Goal: Task Accomplishment & Management: Use online tool/utility

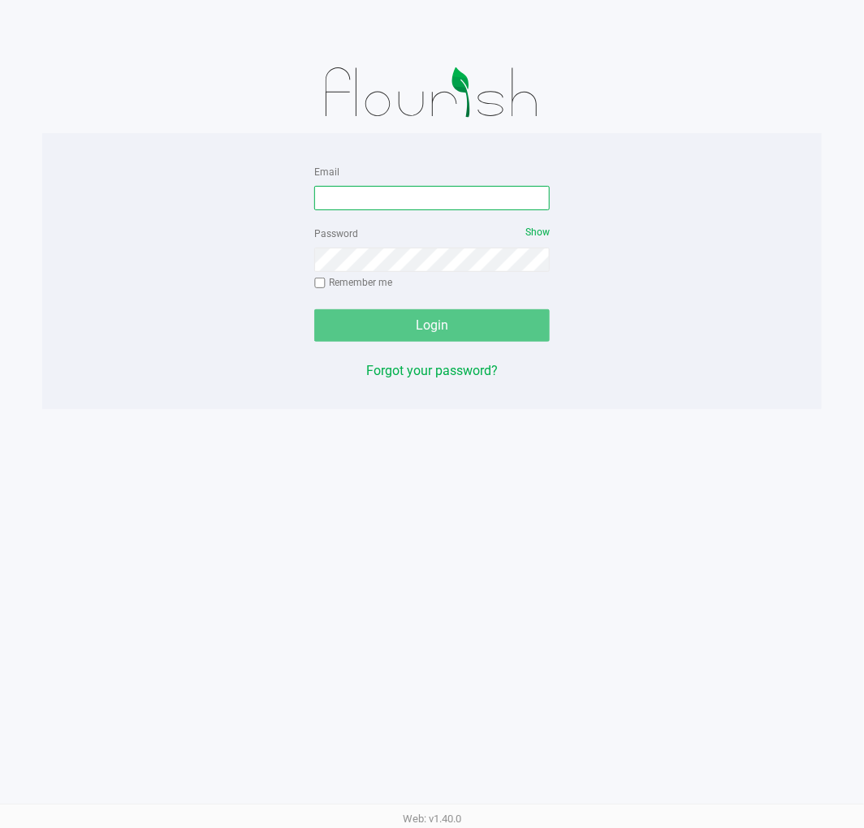
click at [436, 197] on input "Email" at bounding box center [431, 198] width 235 height 24
type input "[EMAIL_ADDRESS][DOMAIN_NAME]"
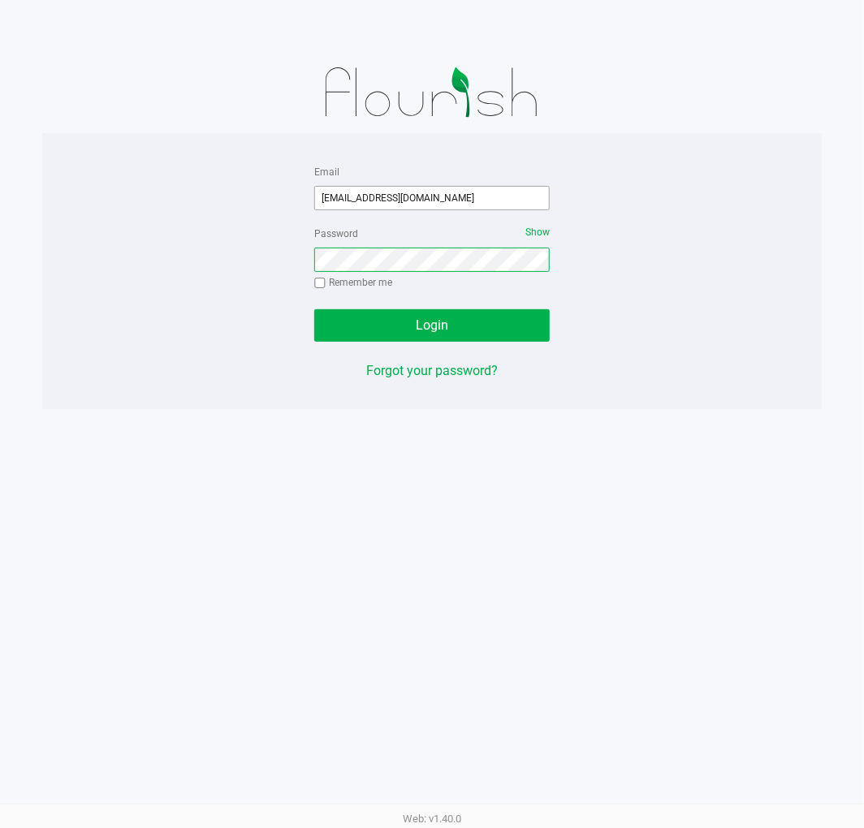
click at [314, 309] on button "Login" at bounding box center [431, 325] width 235 height 32
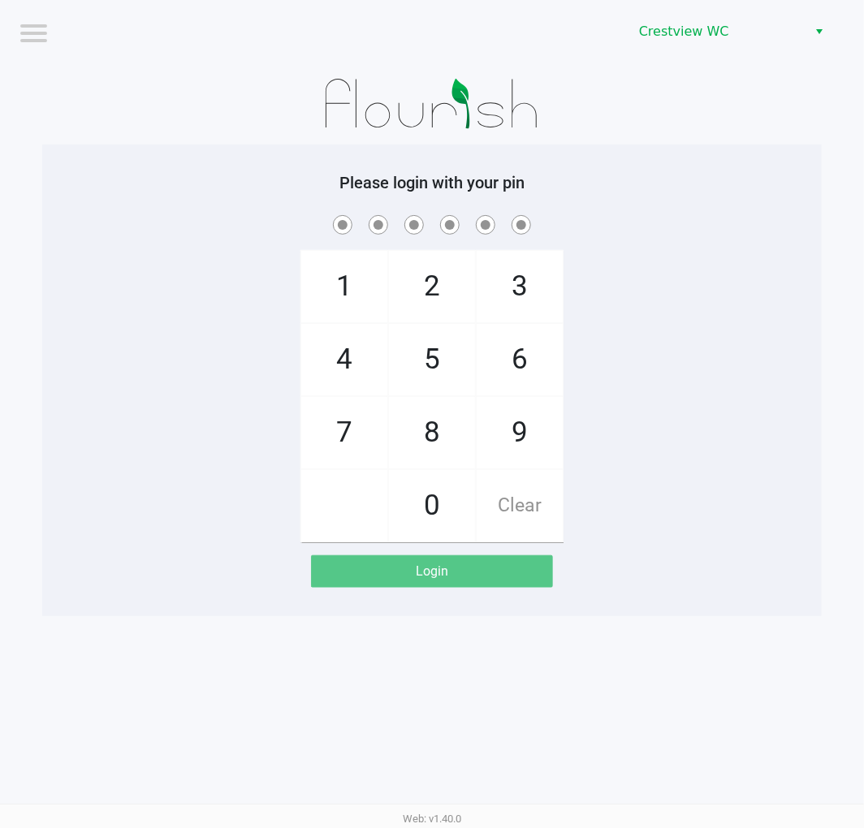
click at [708, 390] on div "1 4 7 2 5 8 0 3 6 9 Clear" at bounding box center [431, 377] width 779 height 330
checkbox input "true"
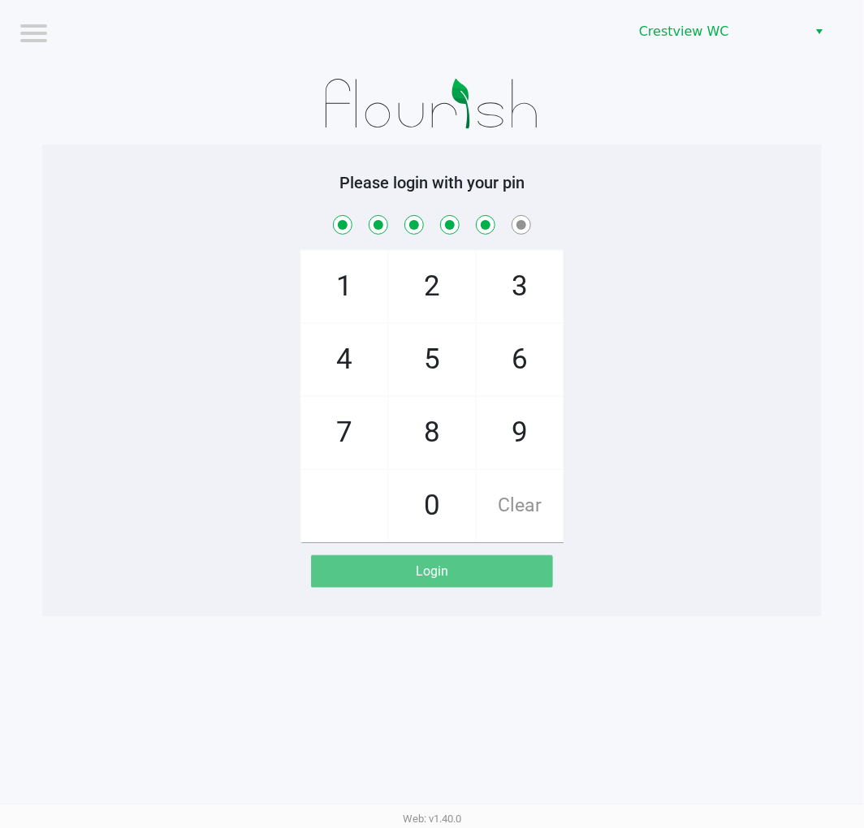
checkbox input "true"
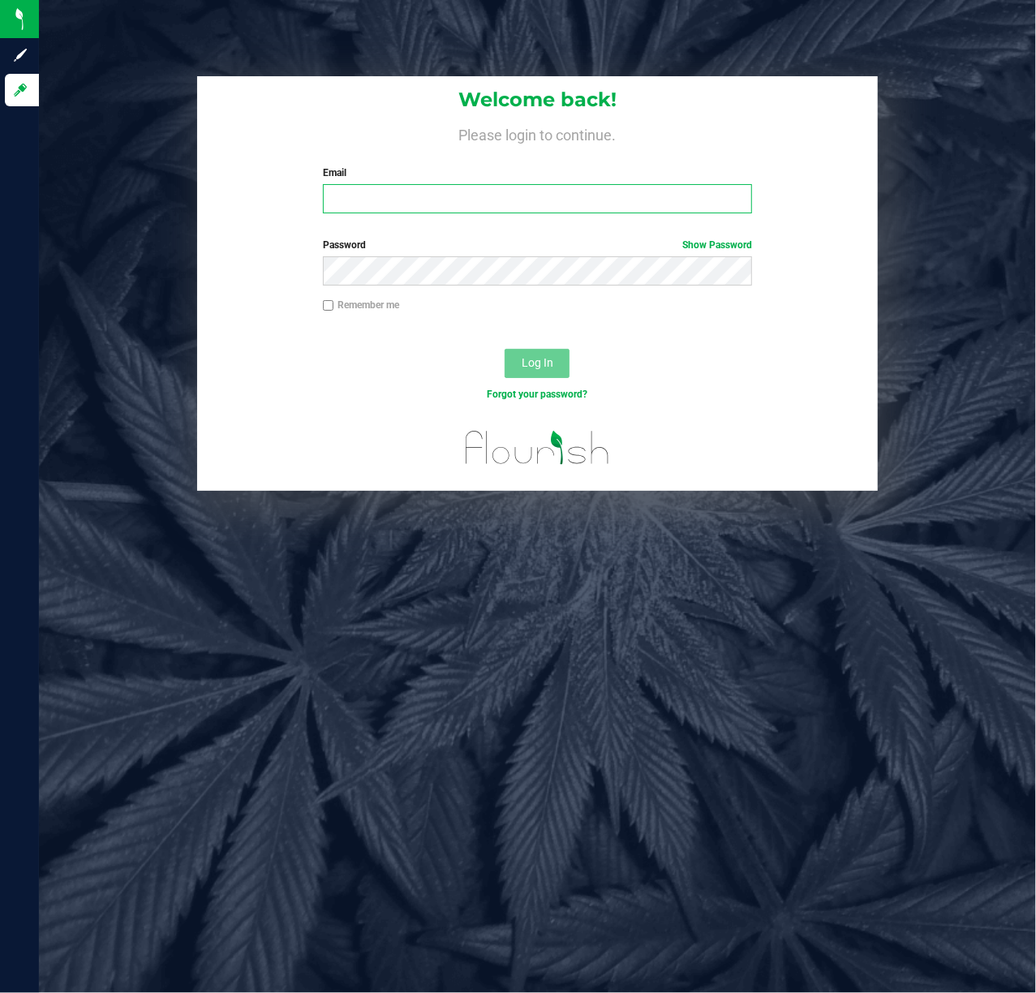
click at [491, 193] on input "Email" at bounding box center [538, 198] width 430 height 29
type input "[EMAIL_ADDRESS][DOMAIN_NAME]"
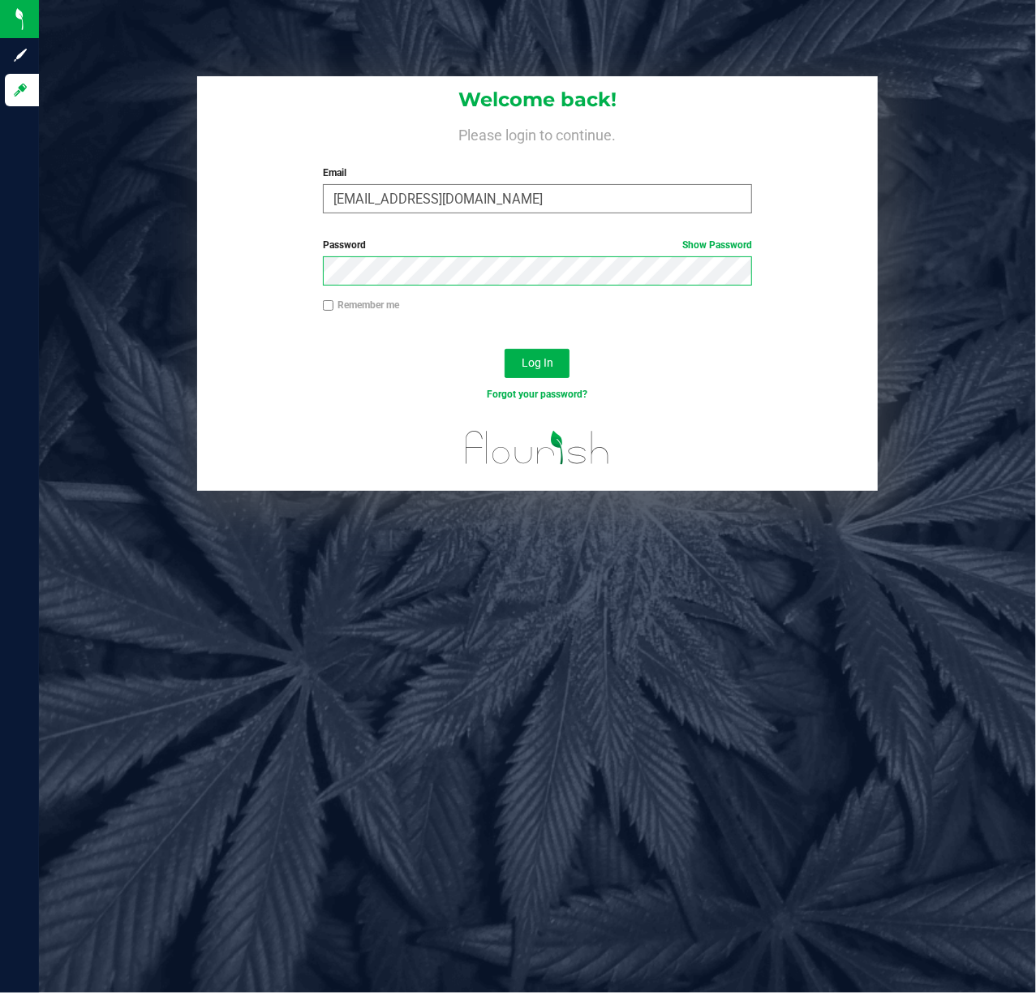
click at [505, 349] on button "Log In" at bounding box center [537, 363] width 65 height 29
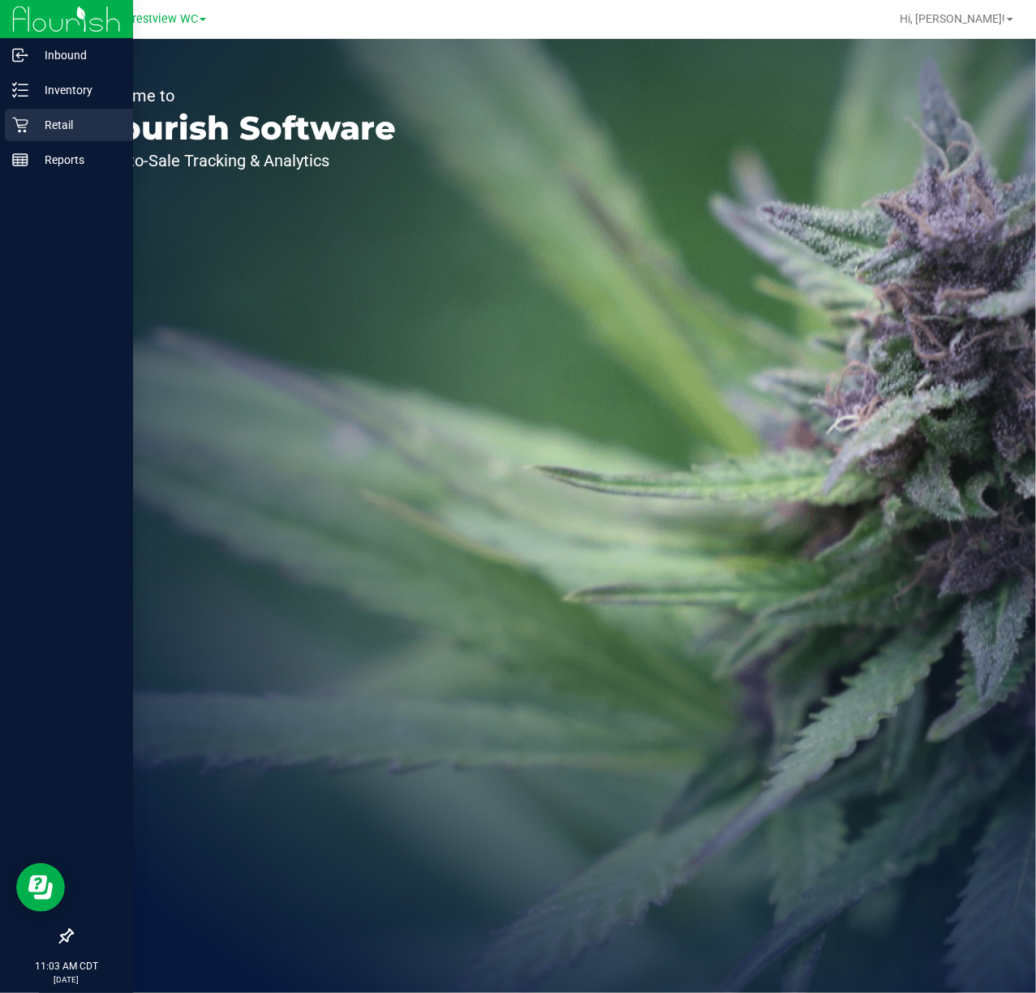
click at [15, 96] on icon at bounding box center [14, 95] width 3 height 2
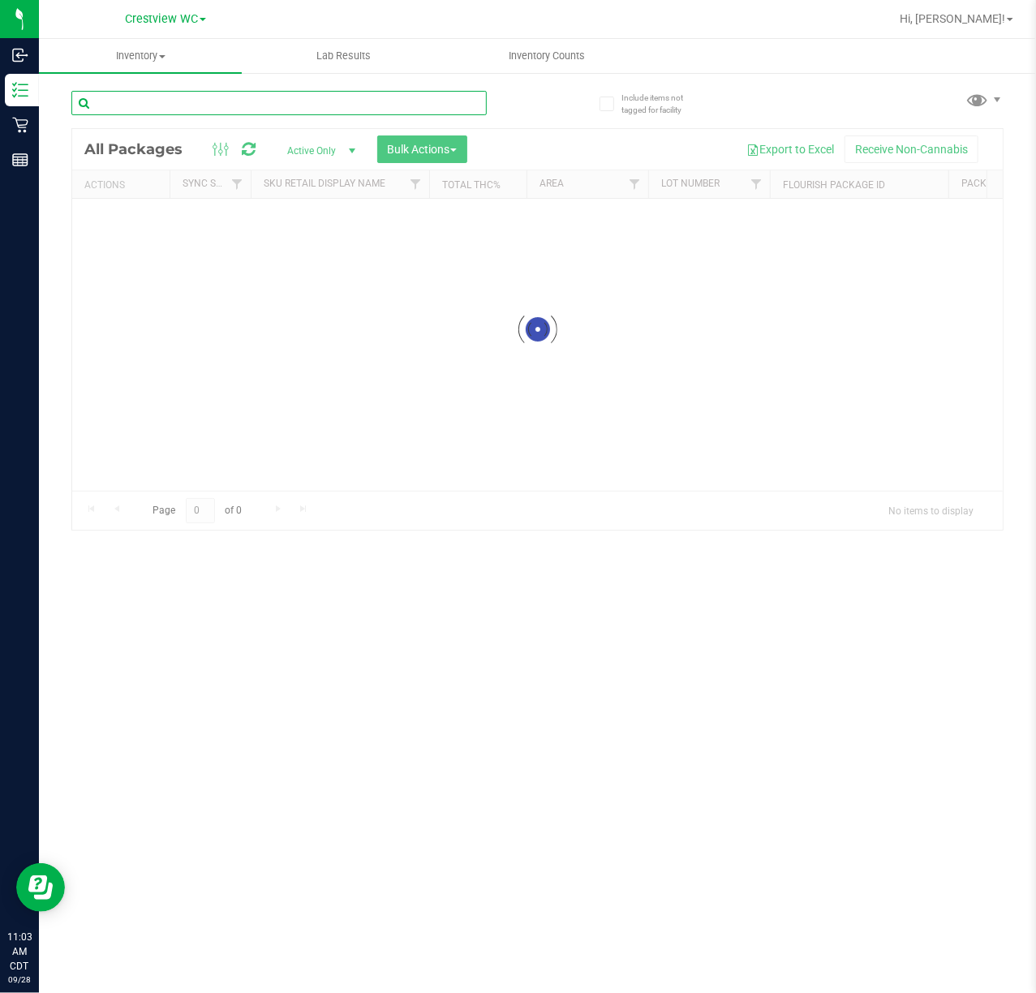
click at [266, 102] on input "text" at bounding box center [279, 103] width 416 height 24
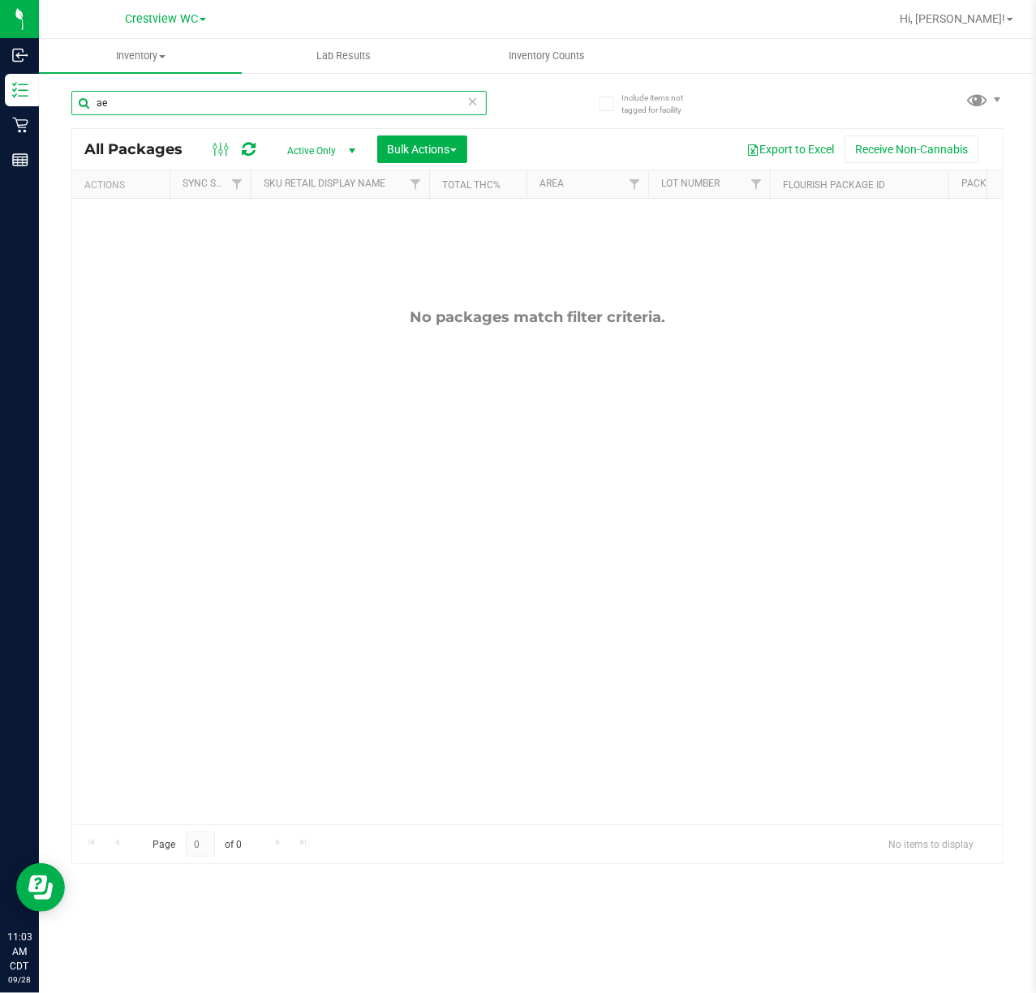
type input "a"
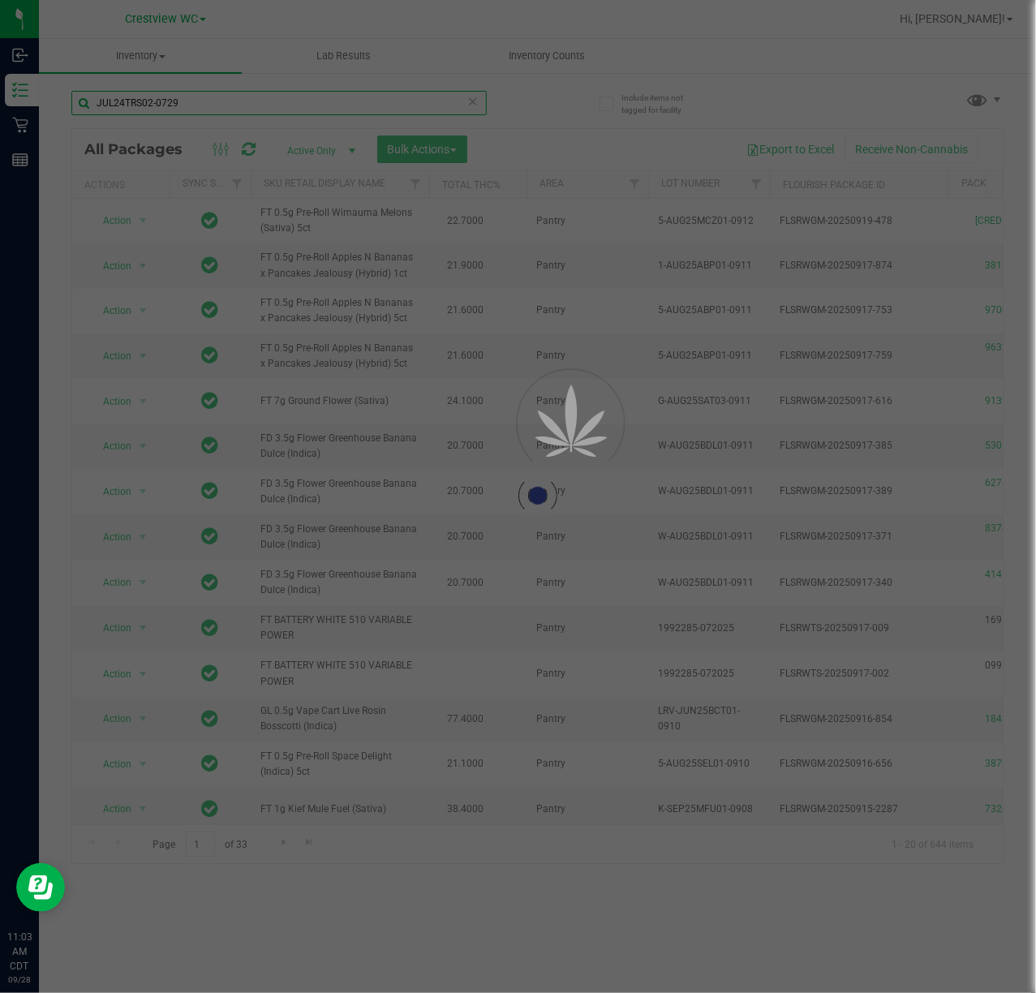
type input "JUL24TRS02-0729"
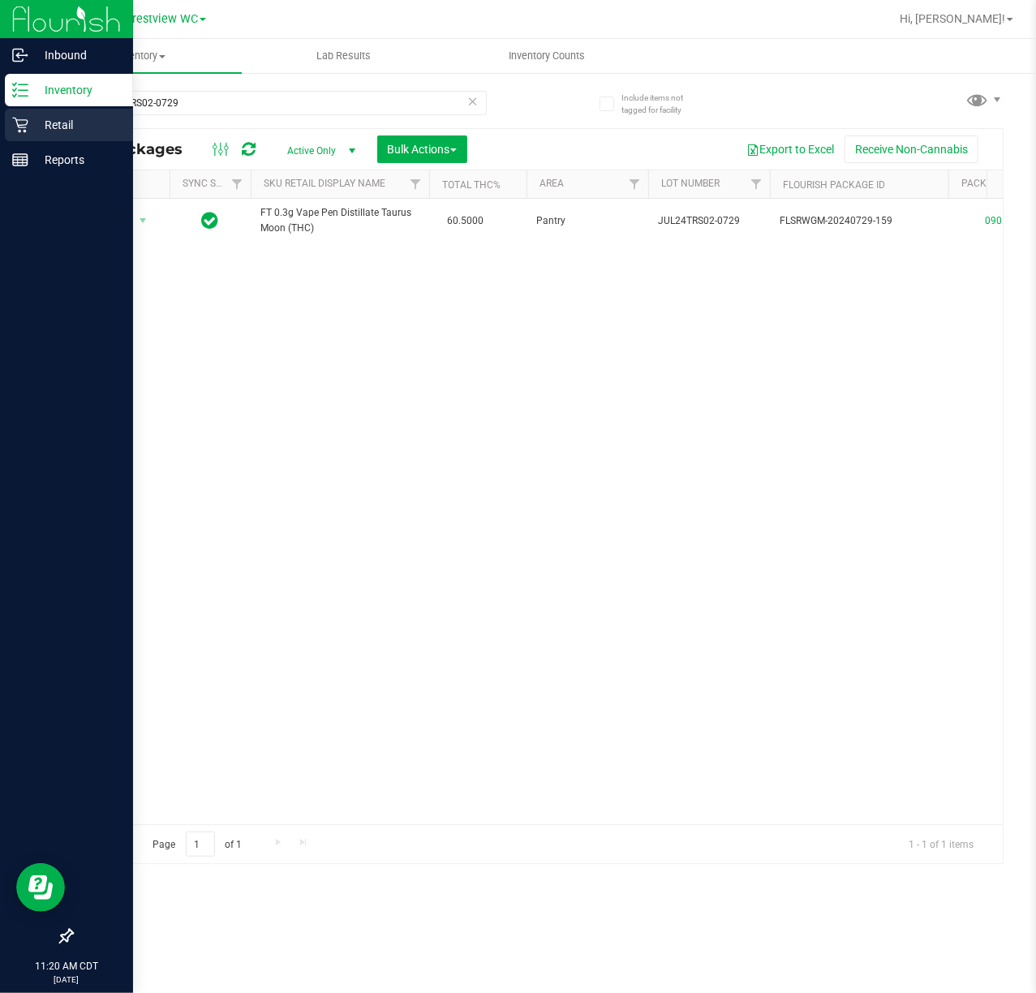
click at [33, 124] on p "Retail" at bounding box center [76, 124] width 97 height 19
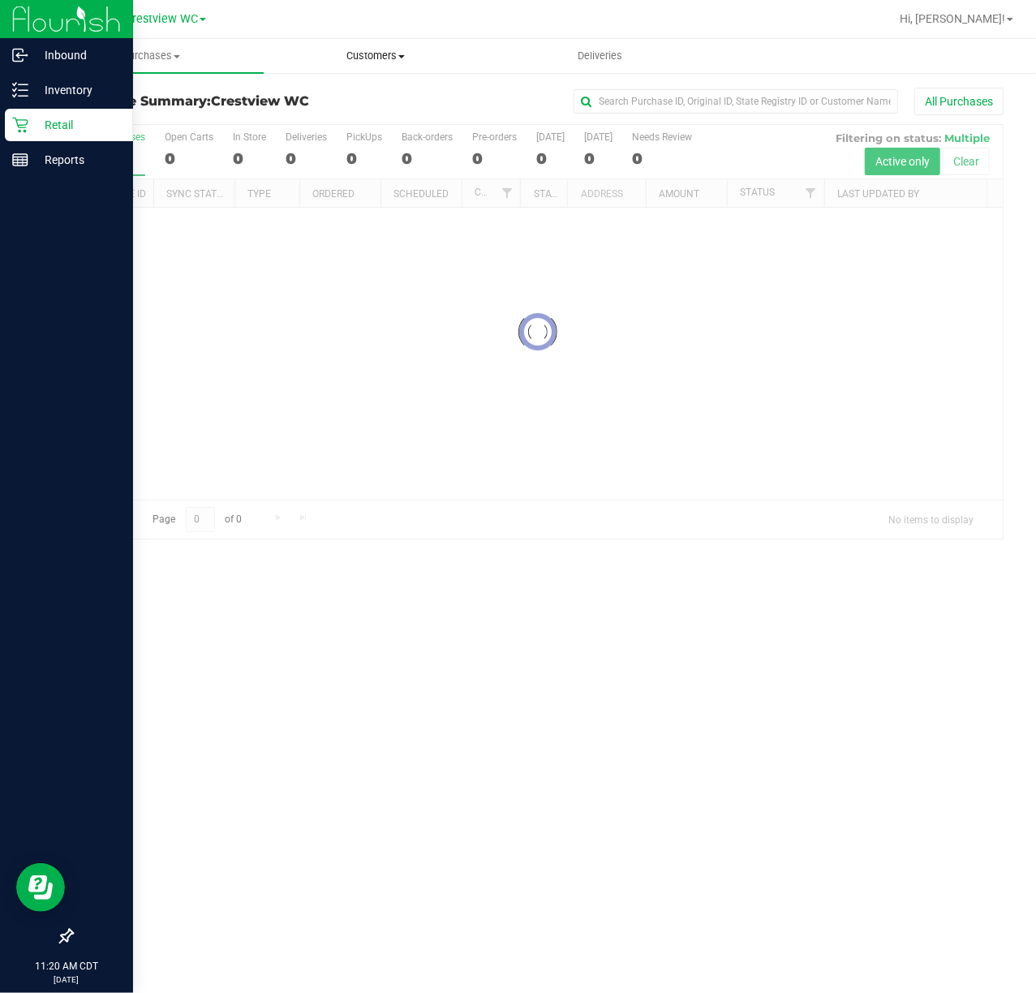
click at [390, 50] on span "Customers" at bounding box center [376, 56] width 223 height 15
click at [352, 88] on li "All customers" at bounding box center [376, 97] width 225 height 19
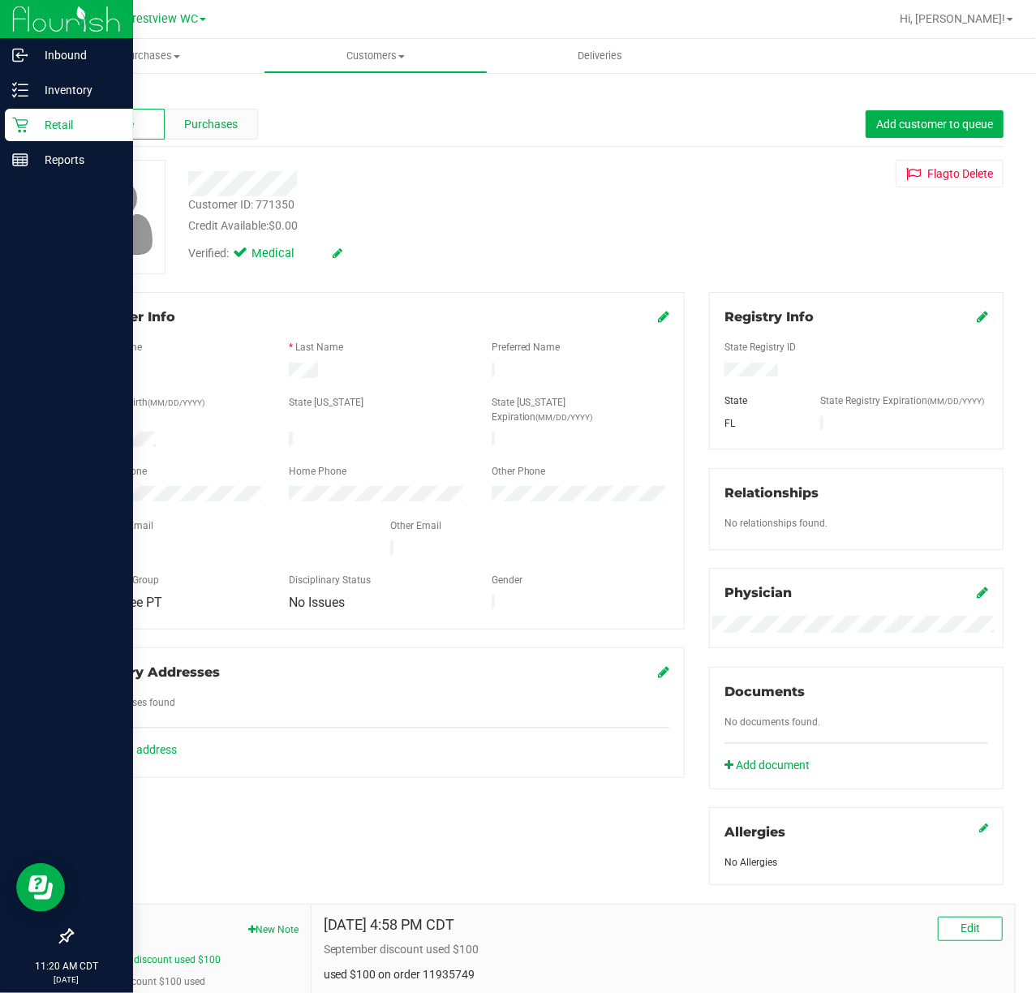
click at [231, 133] on div "Purchases" at bounding box center [211, 124] width 93 height 31
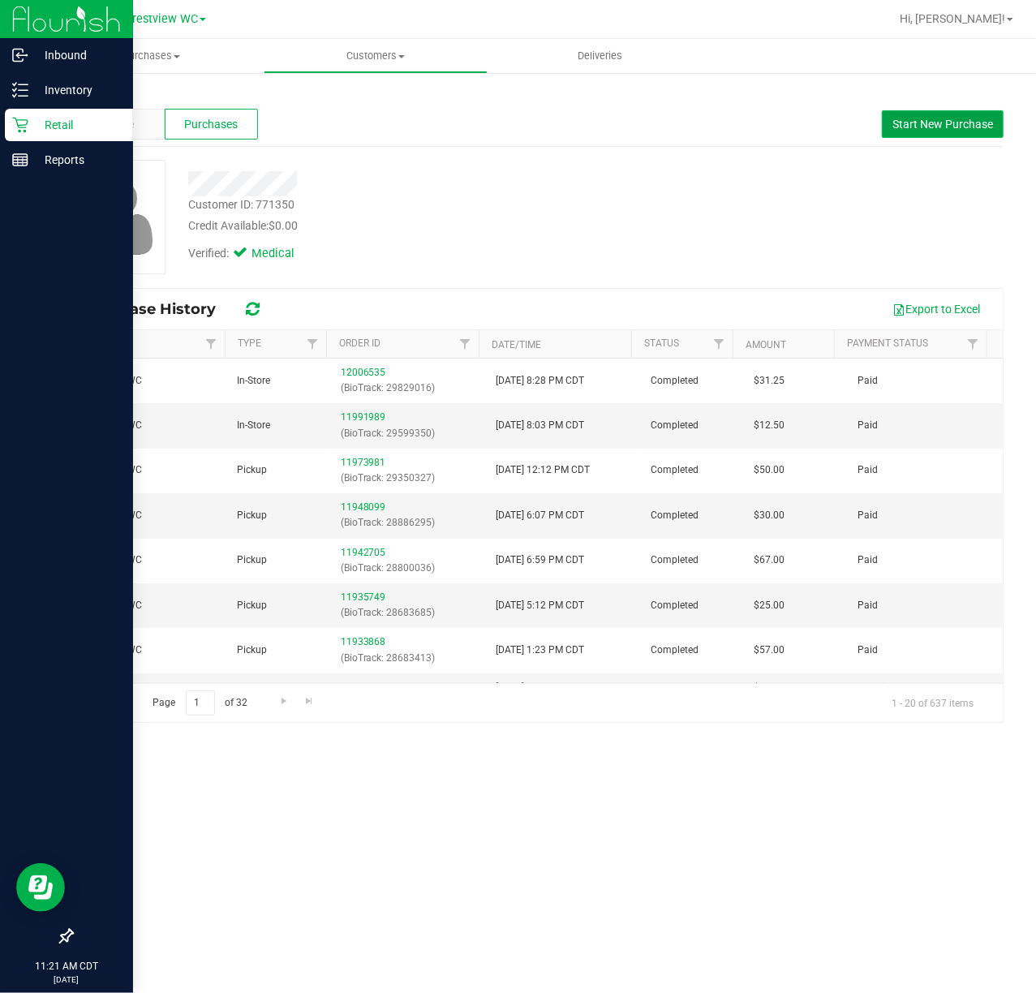
click at [946, 125] on span "Start New Purchase" at bounding box center [943, 124] width 101 height 13
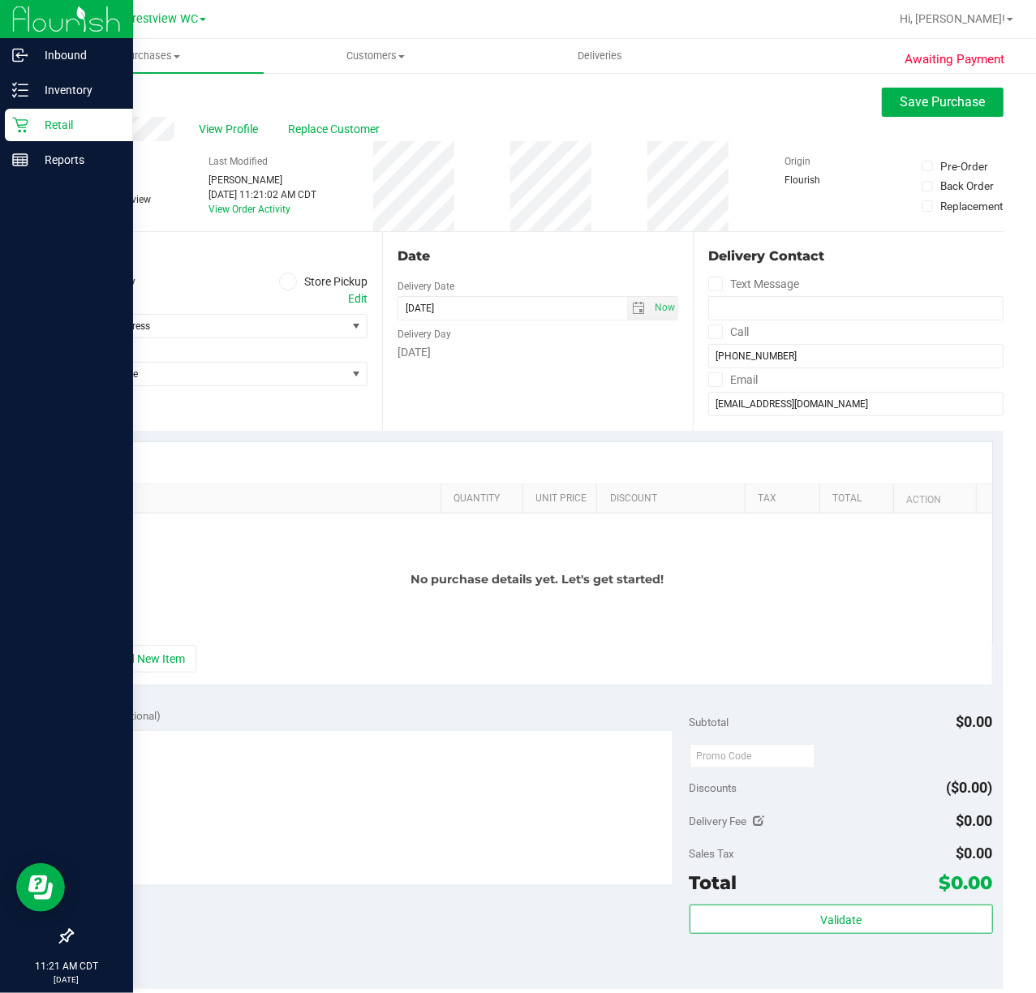
click at [325, 278] on label "Store Pickup" at bounding box center [323, 282] width 89 height 19
click at [0, 0] on input "Store Pickup" at bounding box center [0, 0] width 0 height 0
click at [269, 315] on span "Select Store" at bounding box center [209, 326] width 274 height 23
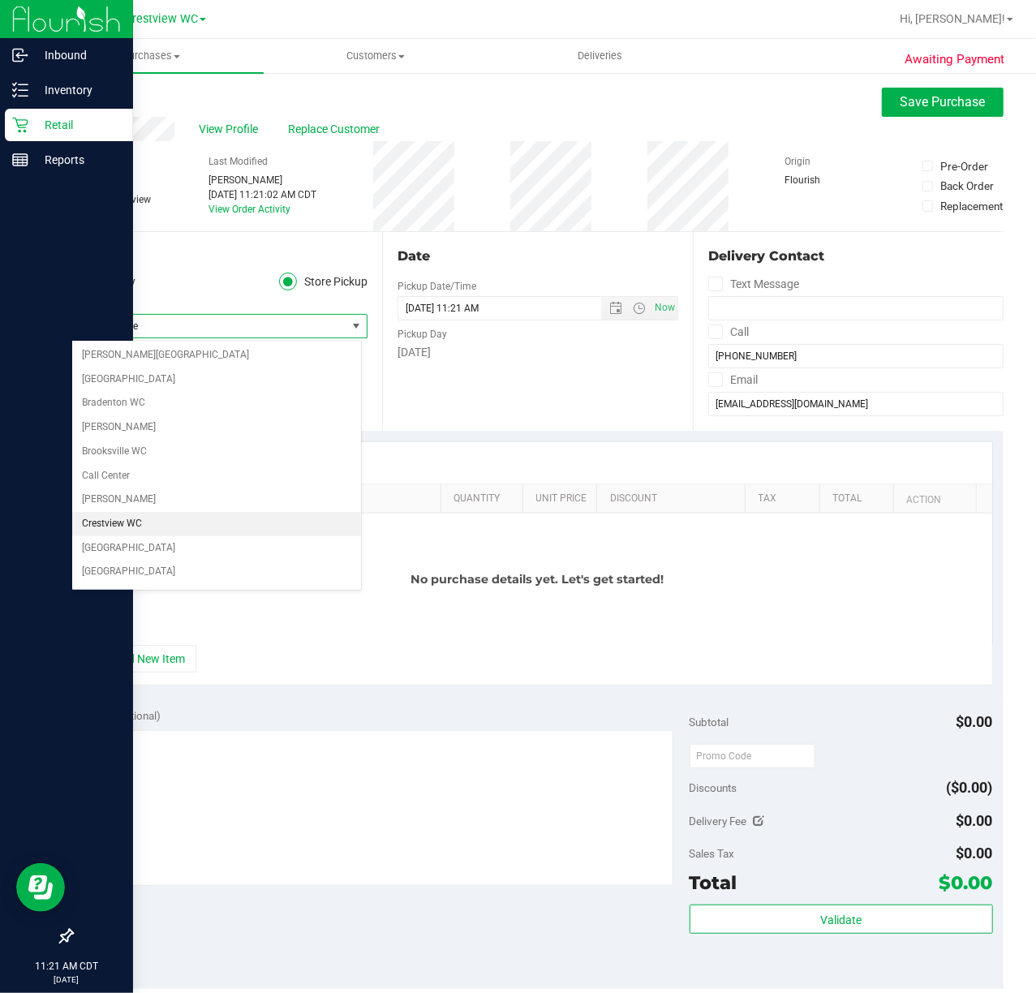
scroll to position [52, 0]
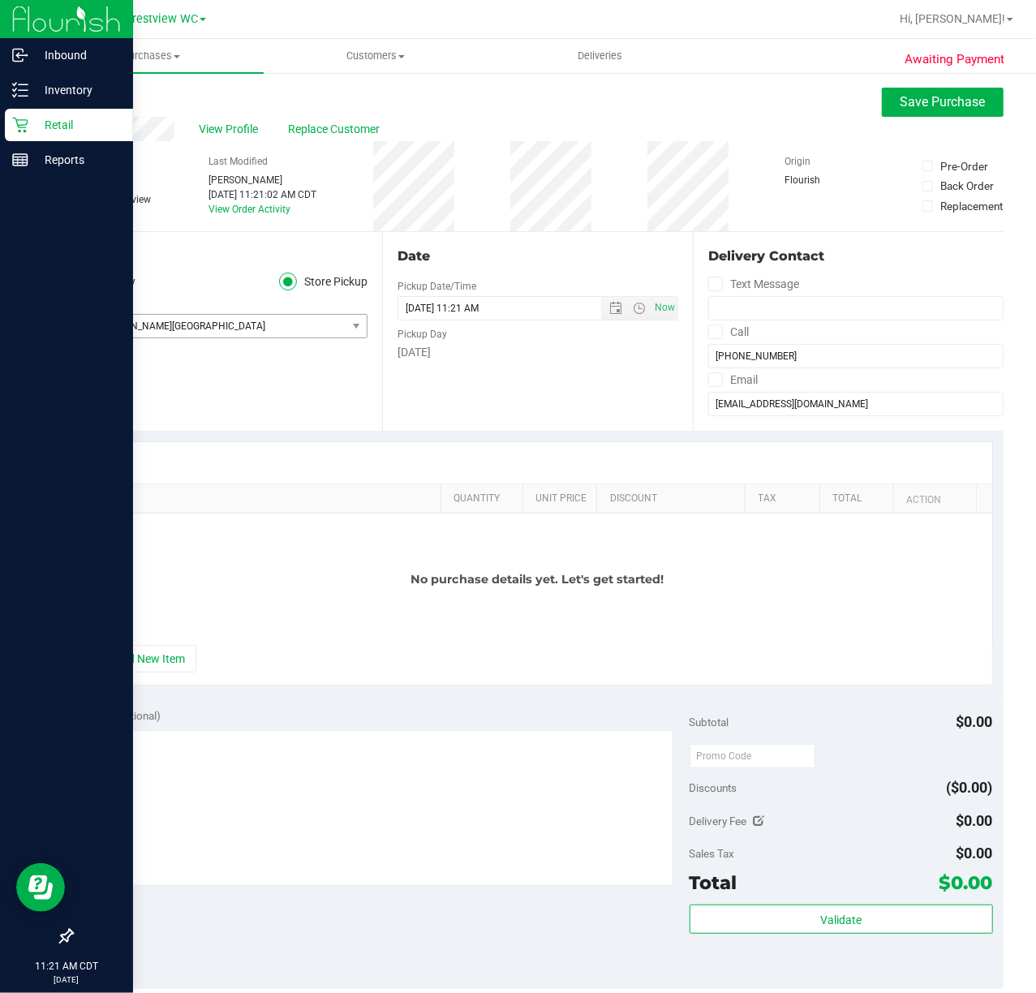
click at [218, 321] on span "Ft [PERSON_NAME][GEOGRAPHIC_DATA]" at bounding box center [209, 326] width 274 height 23
click at [164, 647] on button "+ Add New Item" at bounding box center [146, 659] width 101 height 28
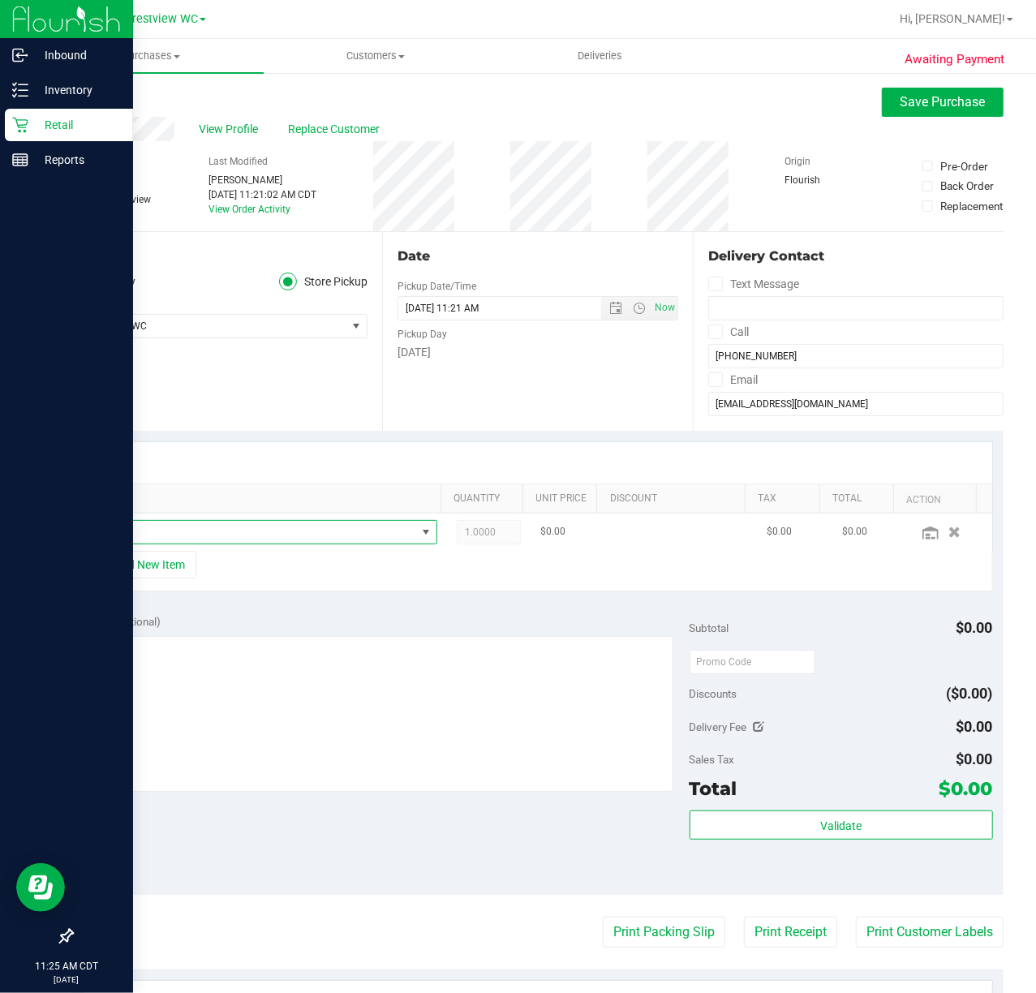
click at [183, 532] on span "NO DATA FOUND" at bounding box center [255, 532] width 322 height 23
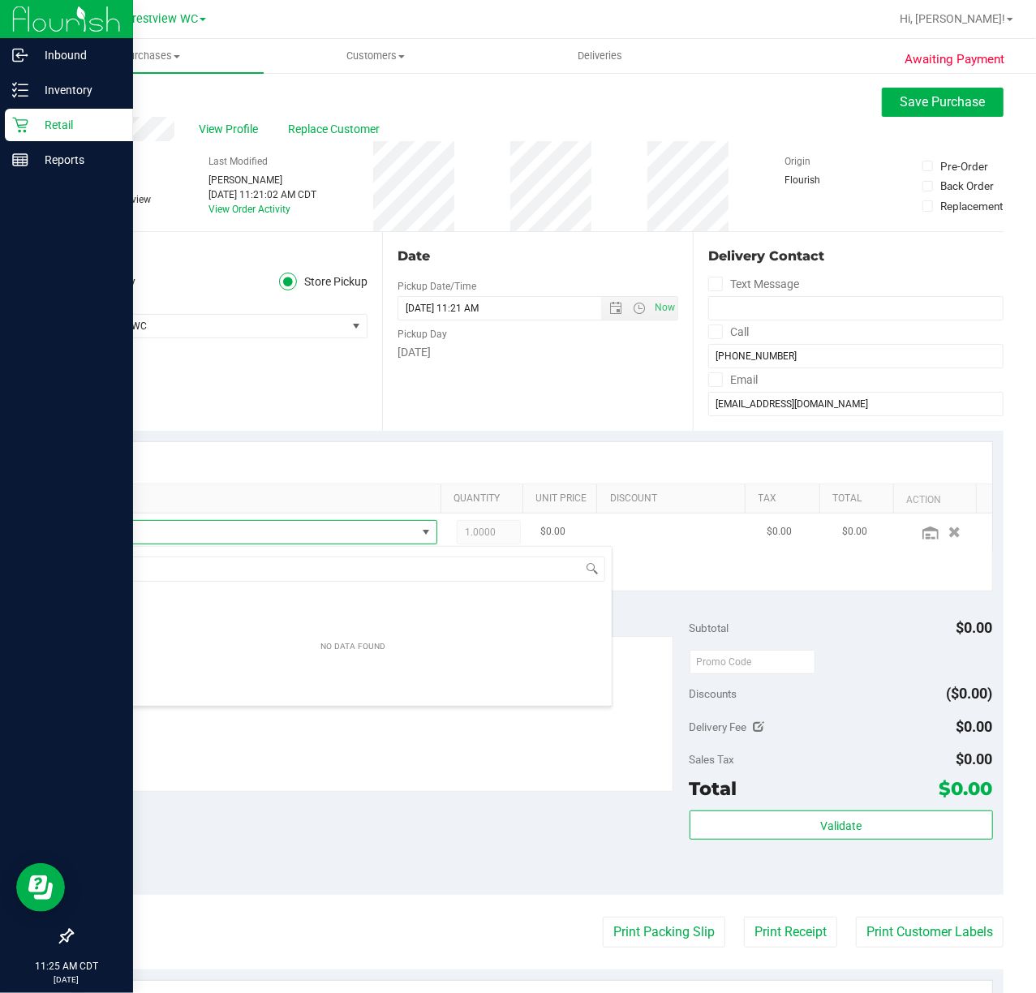
scroll to position [24, 330]
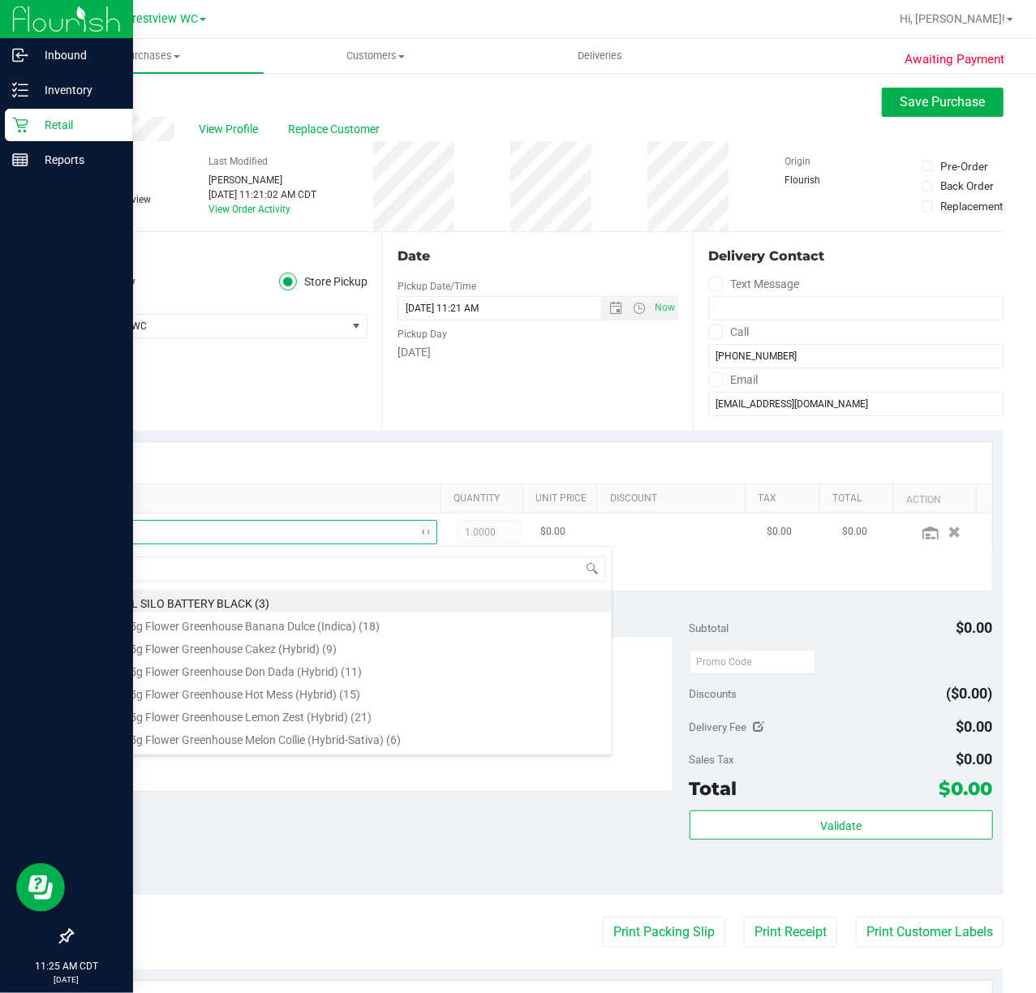
type input "grz"
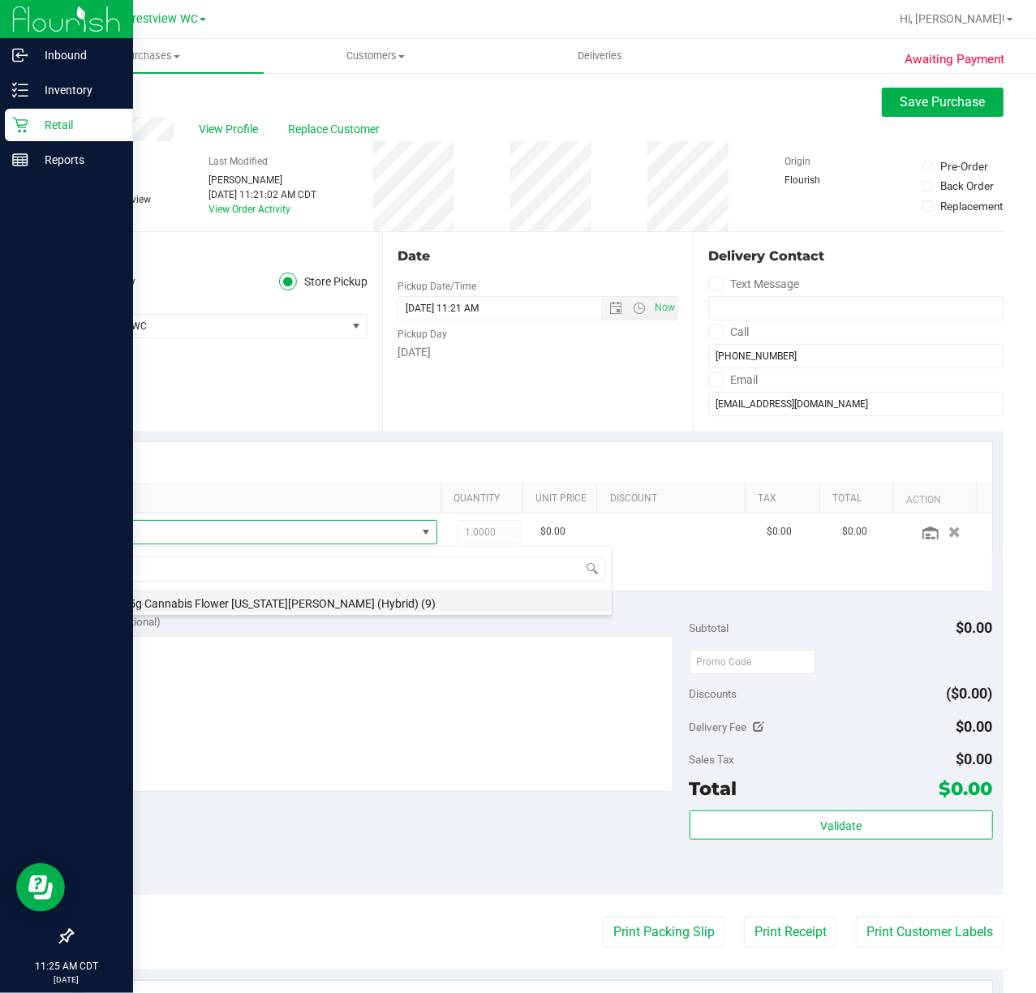
click at [377, 604] on li "FT 3.5g Cannabis Flower [US_STATE][PERSON_NAME] (Hybrid) (9)" at bounding box center [353, 601] width 518 height 23
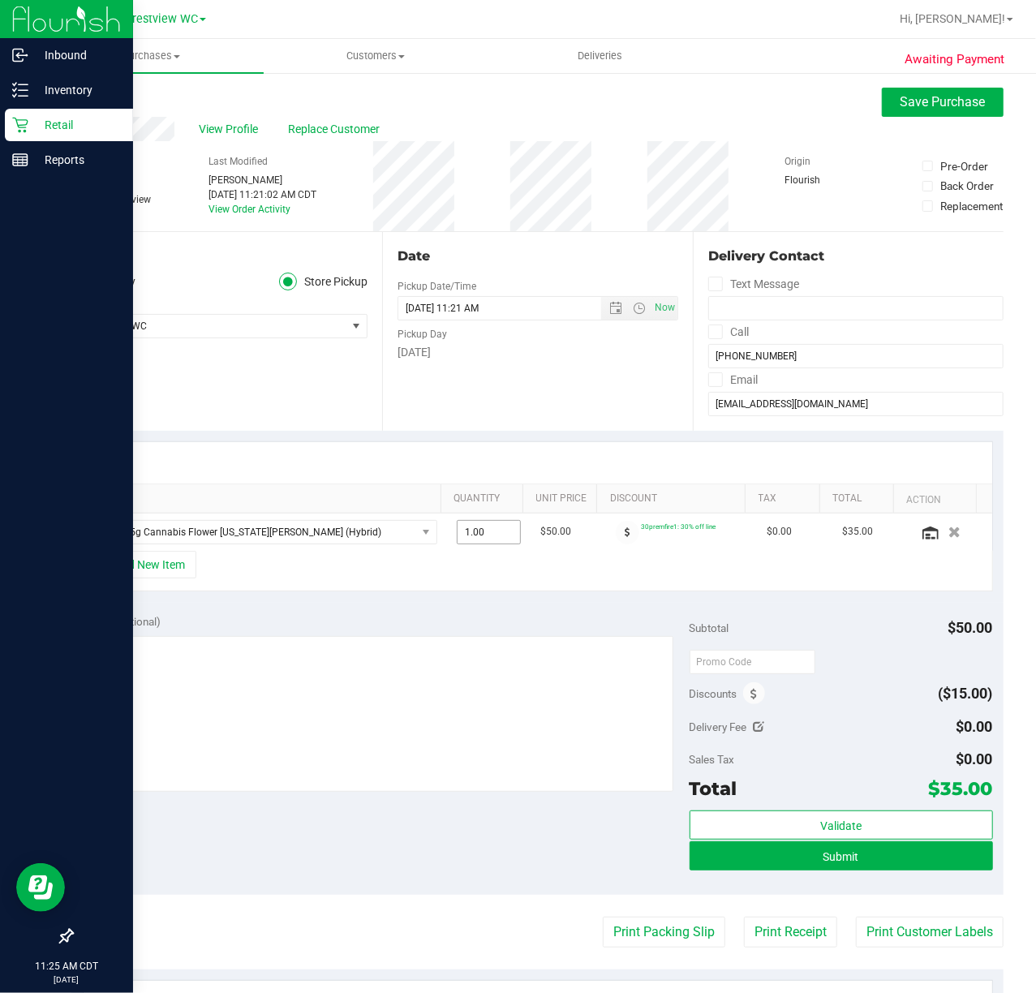
click at [481, 521] on span "1.00 1" at bounding box center [489, 532] width 64 height 24
click at [487, 523] on span "1.00 1" at bounding box center [489, 532] width 64 height 24
type input "2"
click at [534, 560] on div "+ Add New Item" at bounding box center [538, 571] width 911 height 41
click at [488, 539] on span "2.00 2" at bounding box center [489, 532] width 64 height 24
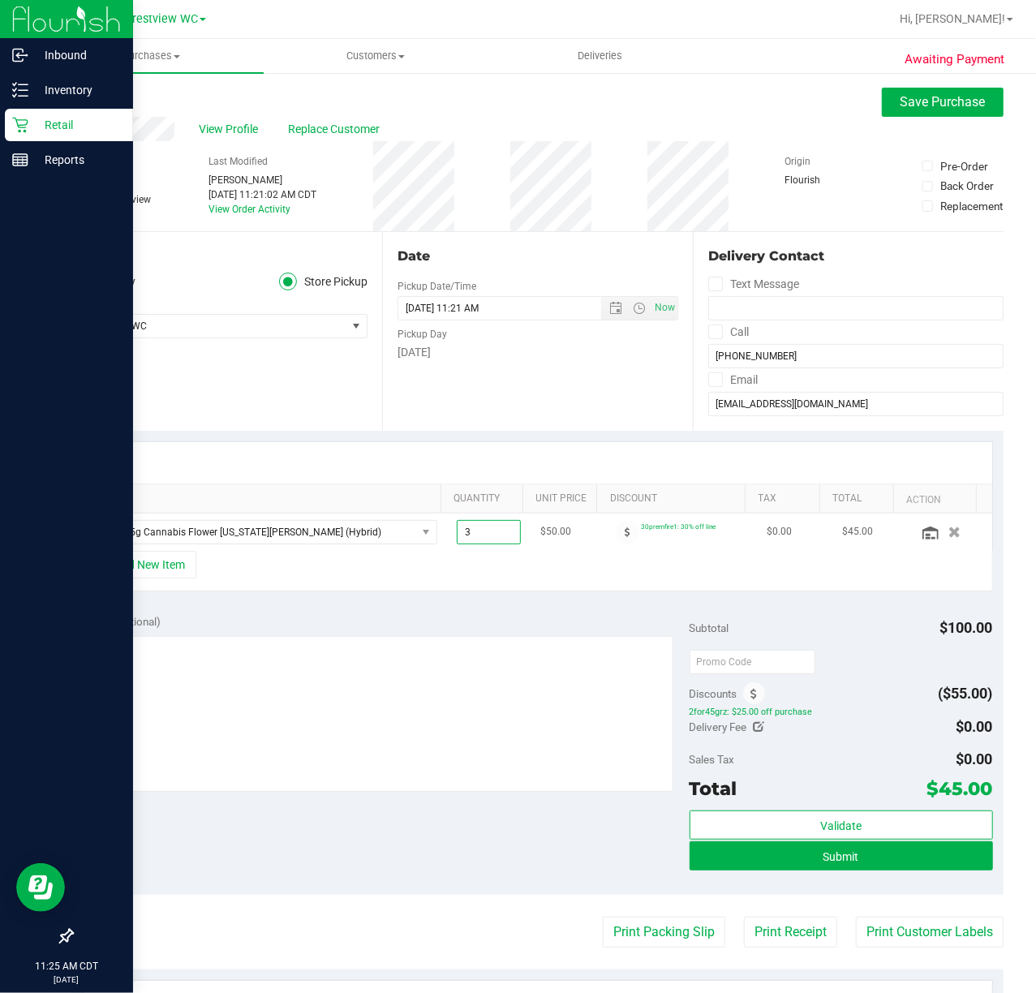
type input "4"
click at [487, 575] on div "+ Add New Item" at bounding box center [538, 571] width 911 height 41
click at [476, 539] on span "4.00 4" at bounding box center [489, 532] width 64 height 24
type input "2"
type input "2.00"
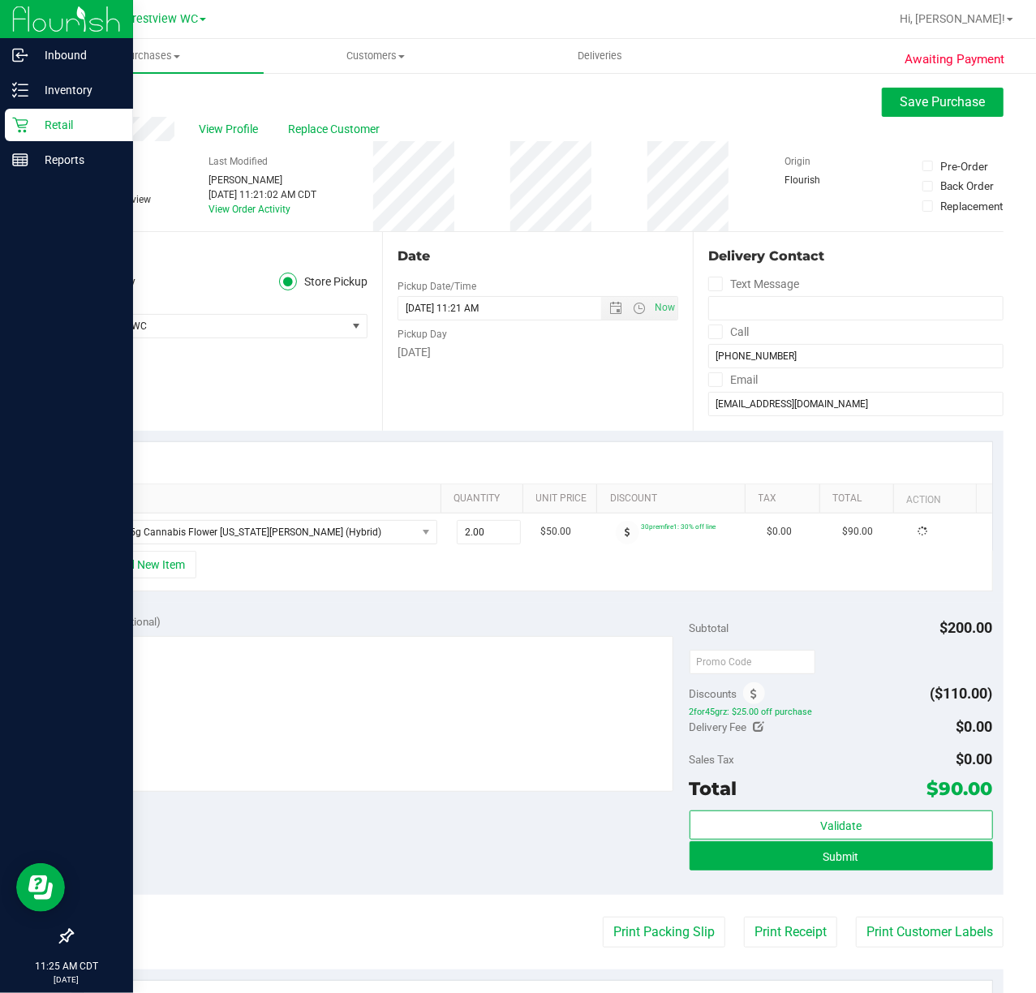
click at [383, 554] on div "+ Add New Item" at bounding box center [538, 571] width 911 height 41
click at [819, 870] on button "Submit" at bounding box center [842, 856] width 304 height 29
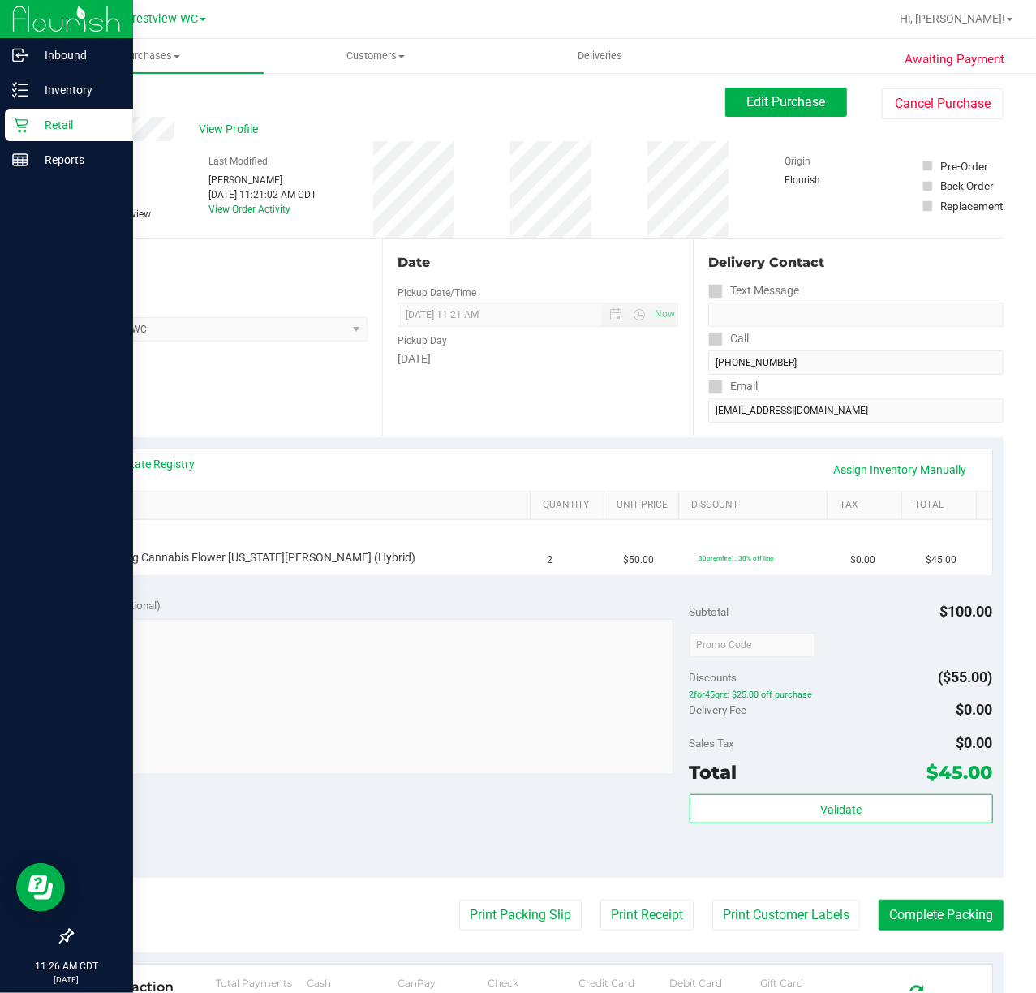
click at [14, 130] on icon at bounding box center [20, 125] width 16 height 16
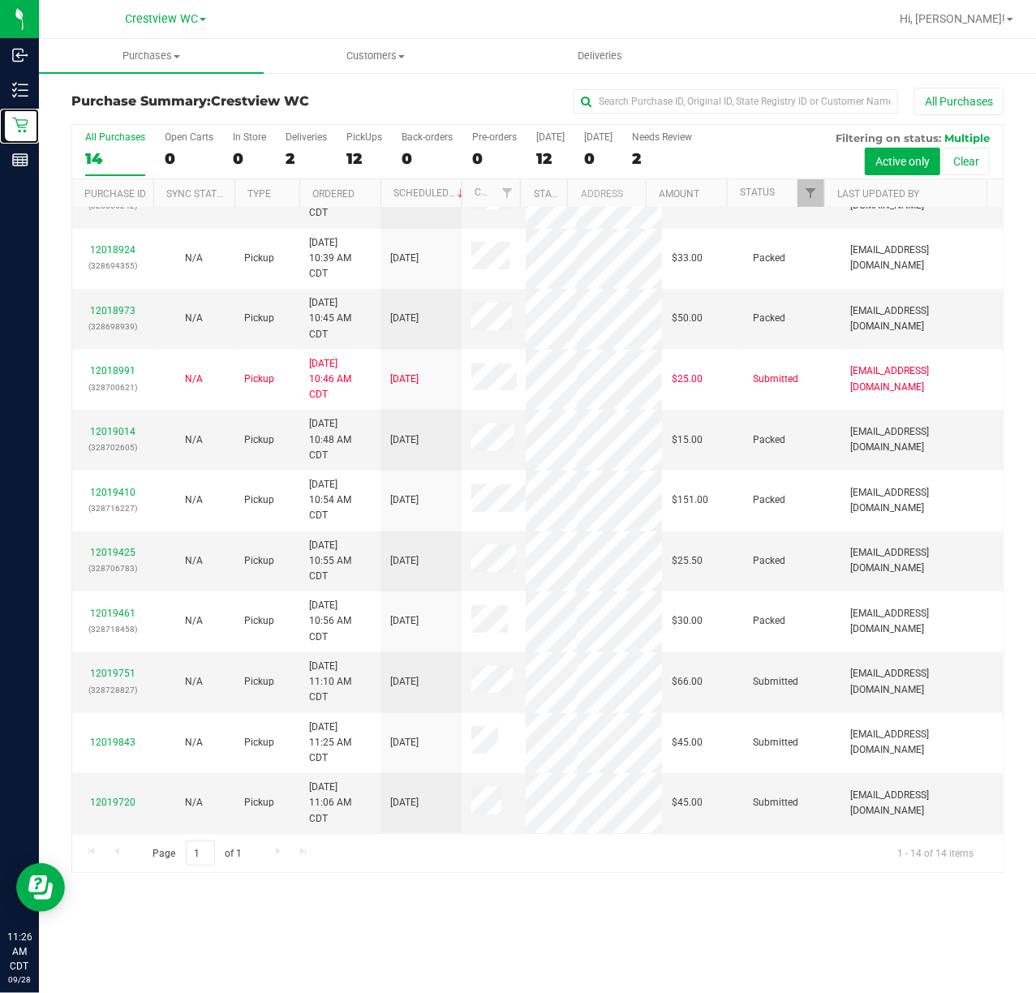
scroll to position [303, 0]
click at [118, 797] on link "12019720" at bounding box center [112, 802] width 45 height 11
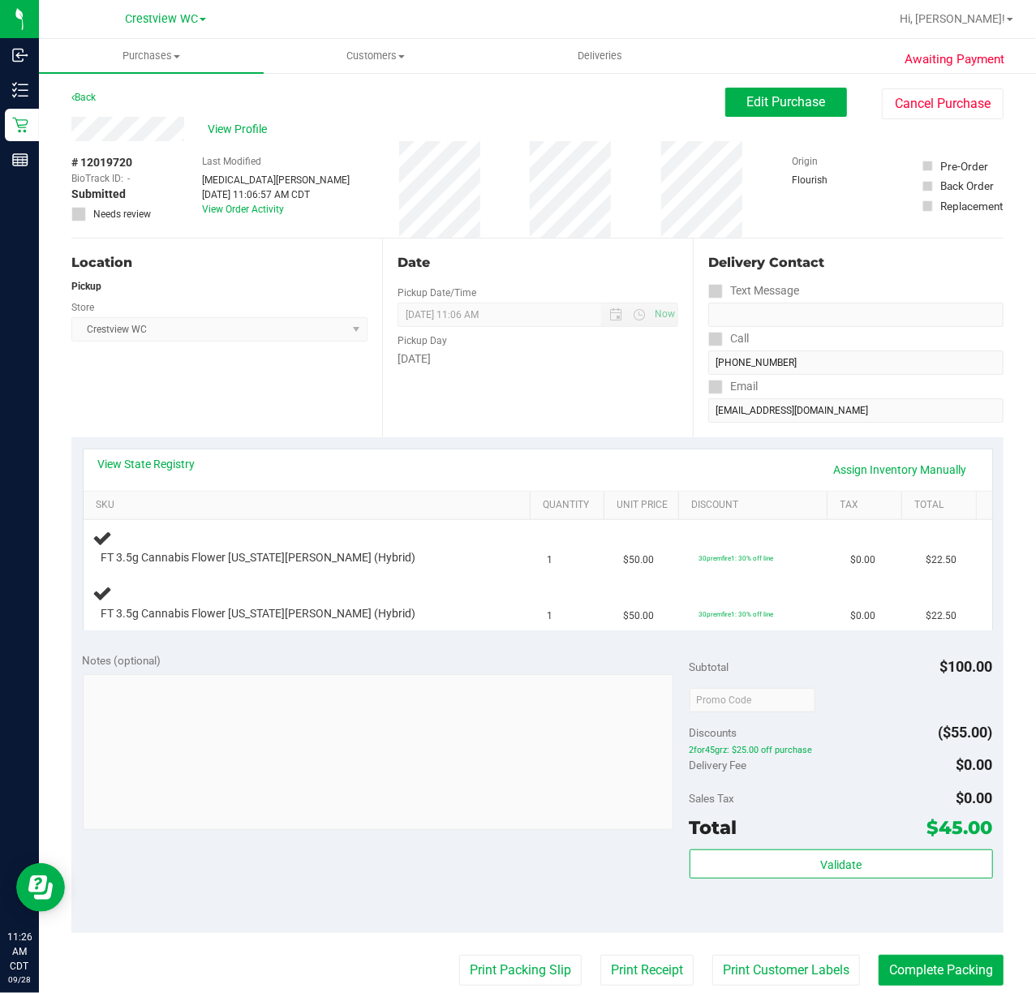
click at [401, 653] on div "Notes (optional) Subtotal $100.00 Discounts ($55.00) 2for45grz: $25.00 off purc…" at bounding box center [537, 787] width 933 height 292
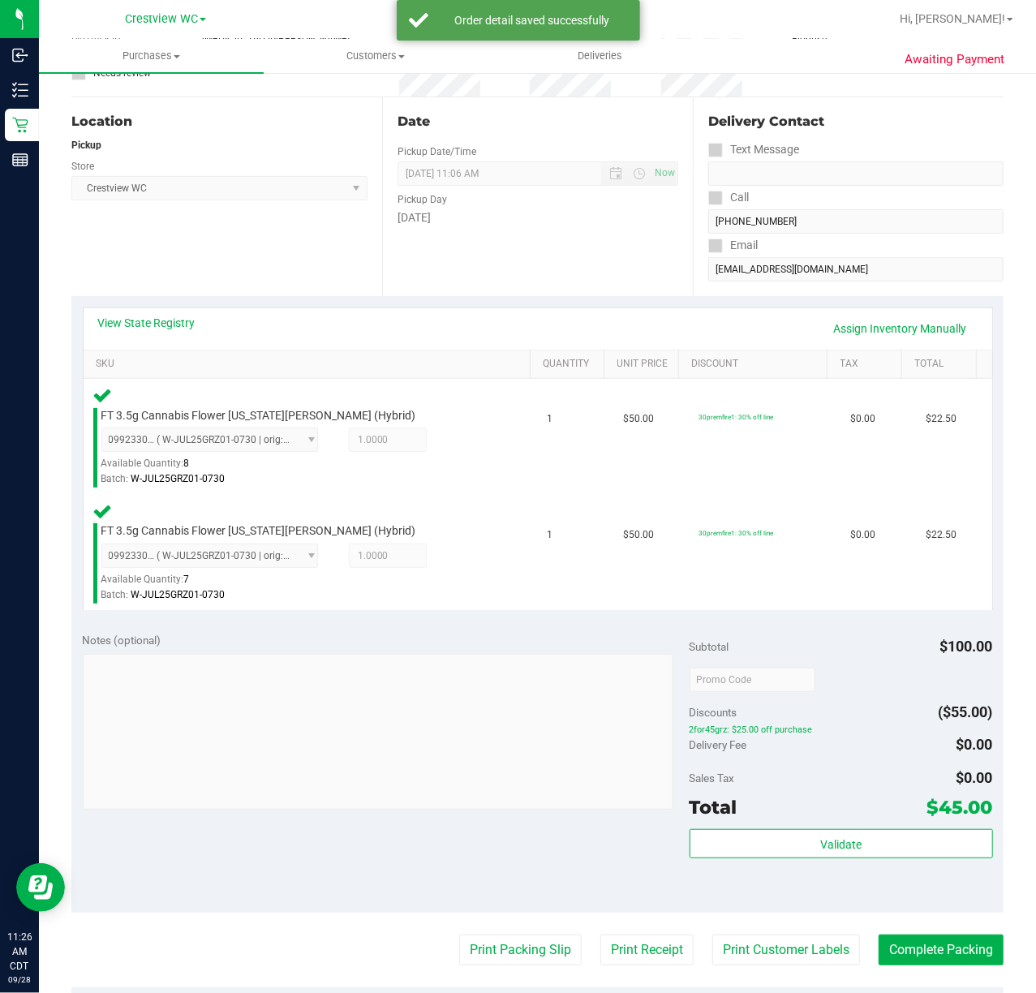
scroll to position [433, 0]
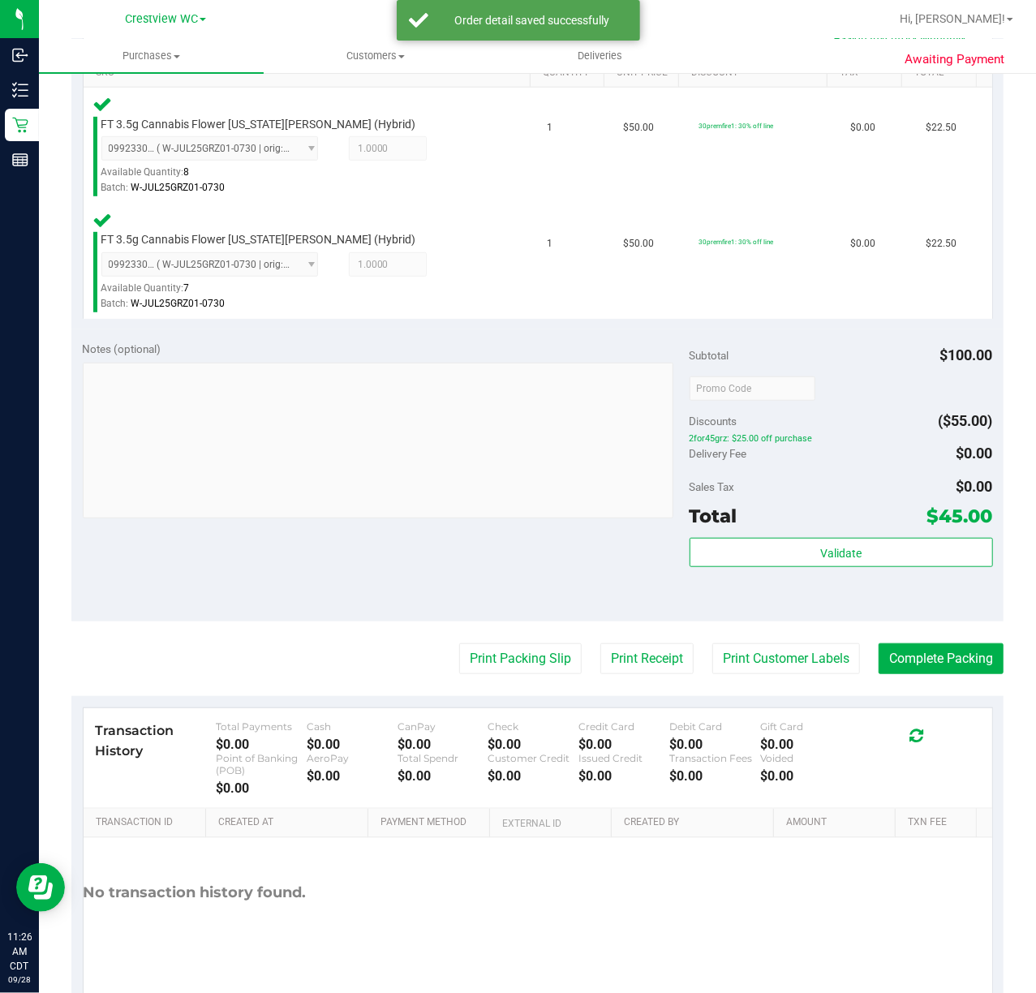
click at [783, 569] on div "Validate" at bounding box center [842, 574] width 304 height 73
click at [791, 552] on button "Validate" at bounding box center [842, 552] width 304 height 29
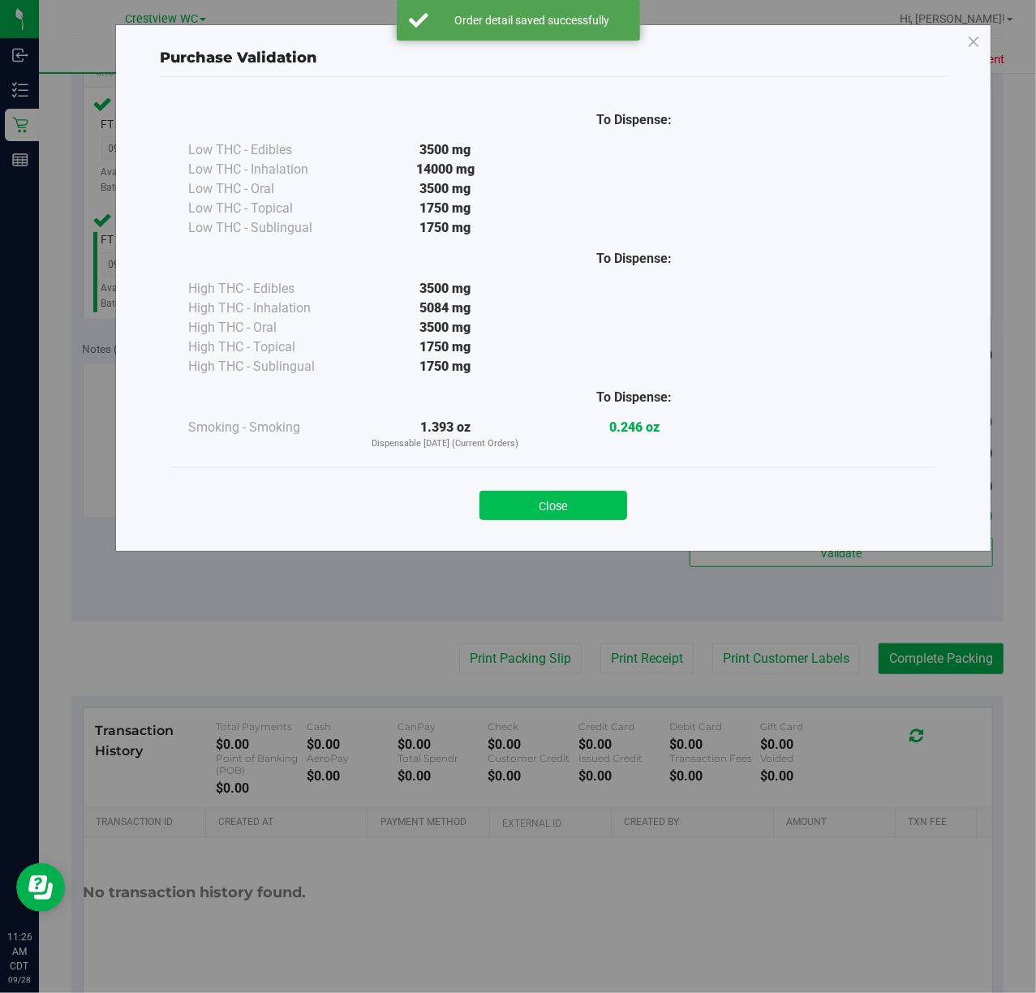
click at [579, 503] on button "Close" at bounding box center [554, 505] width 148 height 29
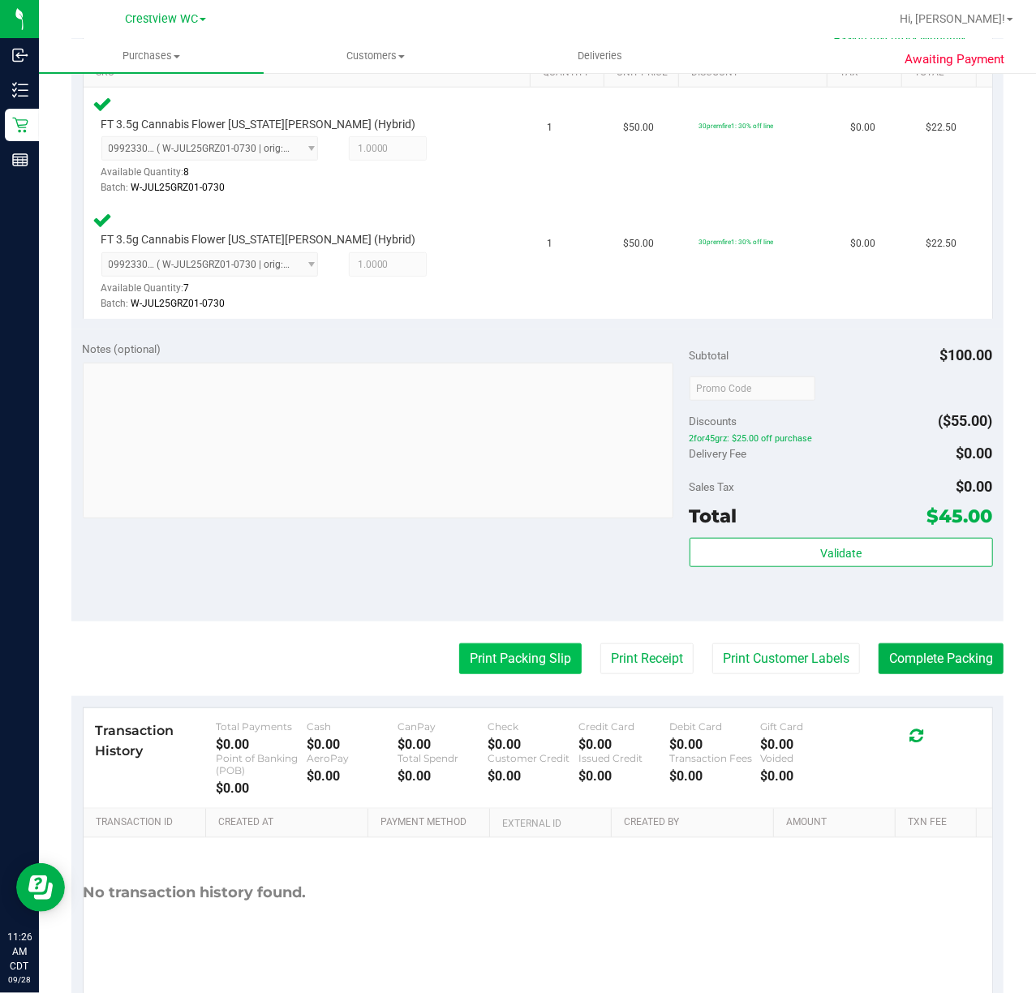
click at [534, 664] on button "Print Packing Slip" at bounding box center [520, 659] width 123 height 31
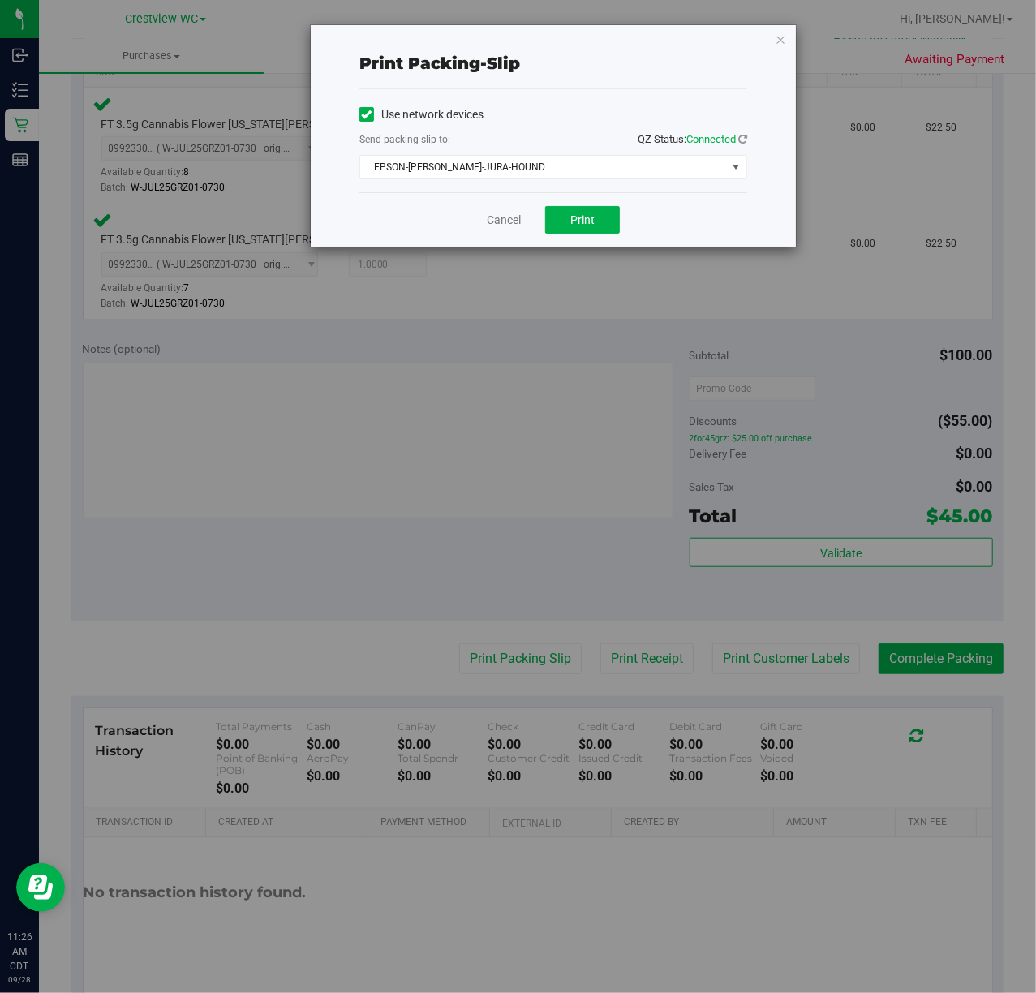
click at [572, 199] on div "Cancel Print" at bounding box center [554, 219] width 388 height 54
click at [573, 211] on button "Print" at bounding box center [582, 220] width 75 height 28
click at [498, 222] on link "Cancel" at bounding box center [504, 220] width 34 height 17
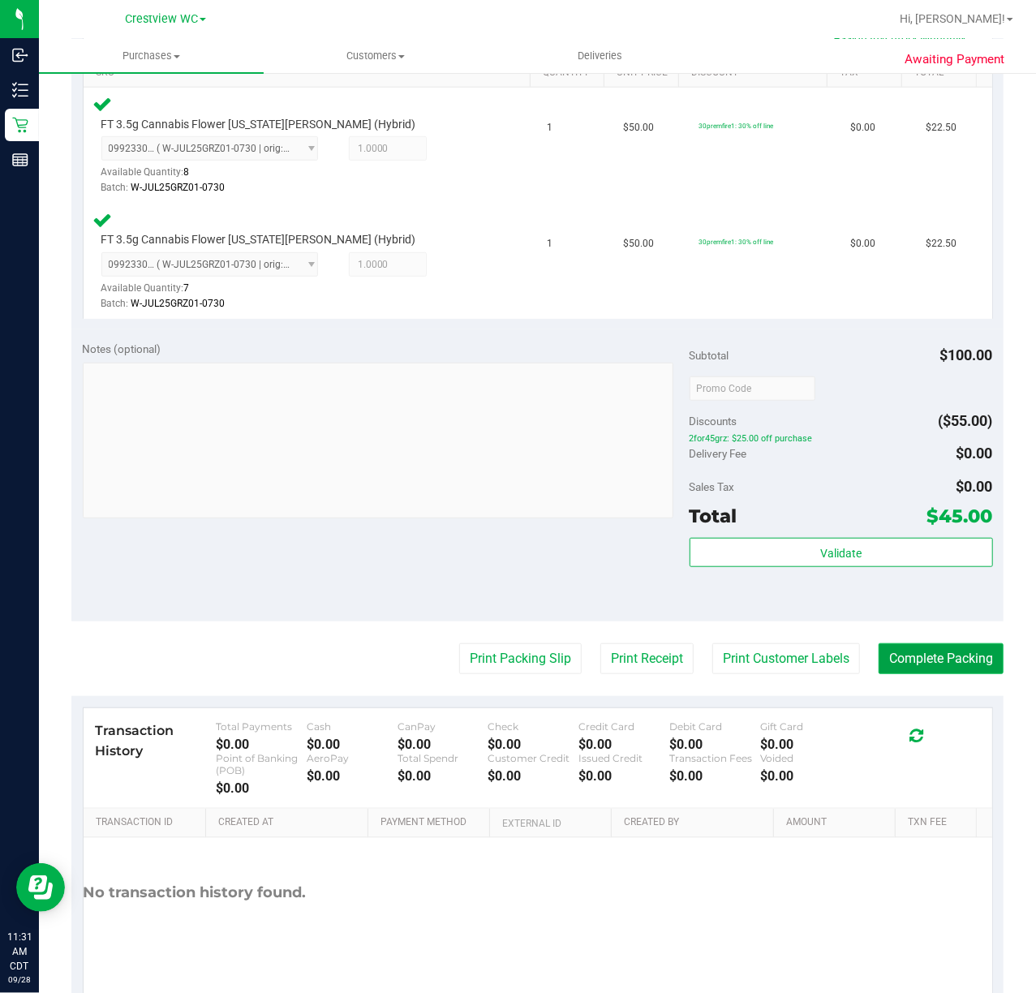
click at [909, 659] on button "Complete Packing" at bounding box center [941, 659] width 125 height 31
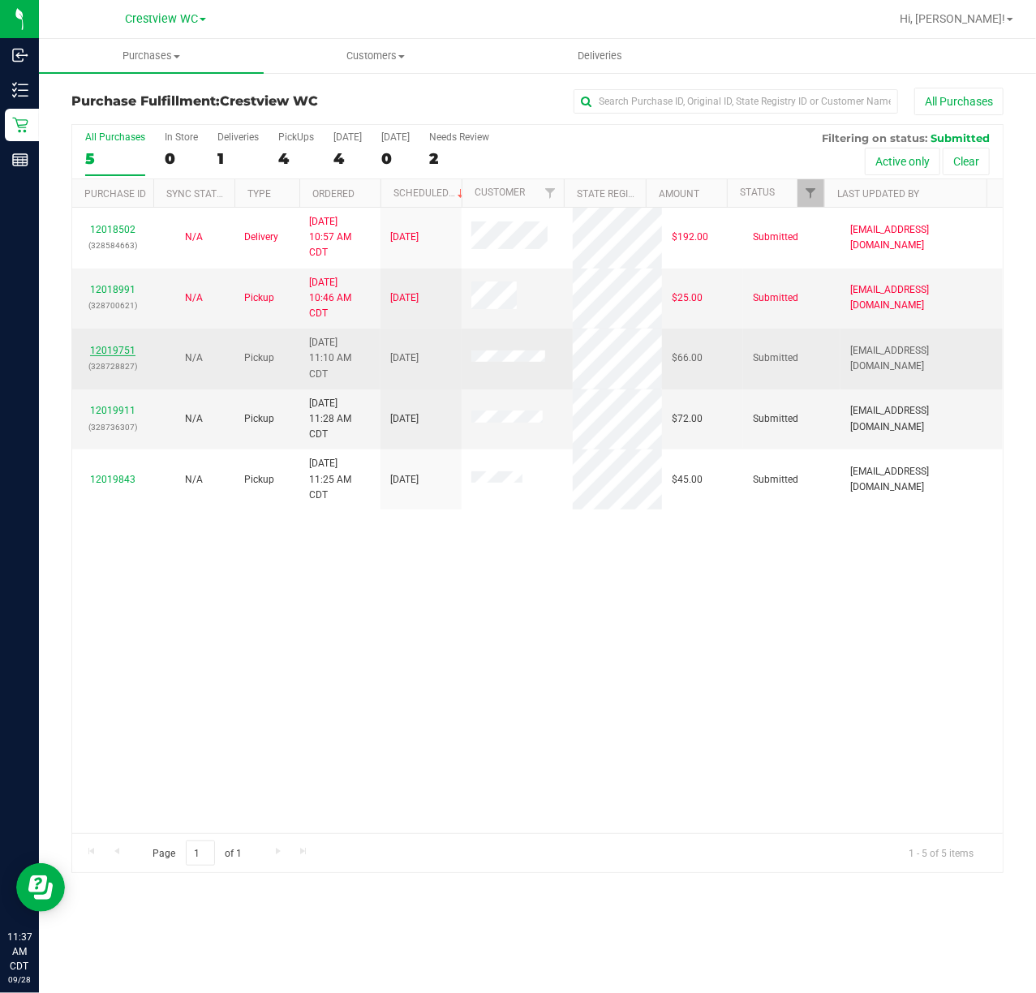
click at [110, 355] on link "12019751" at bounding box center [112, 350] width 45 height 11
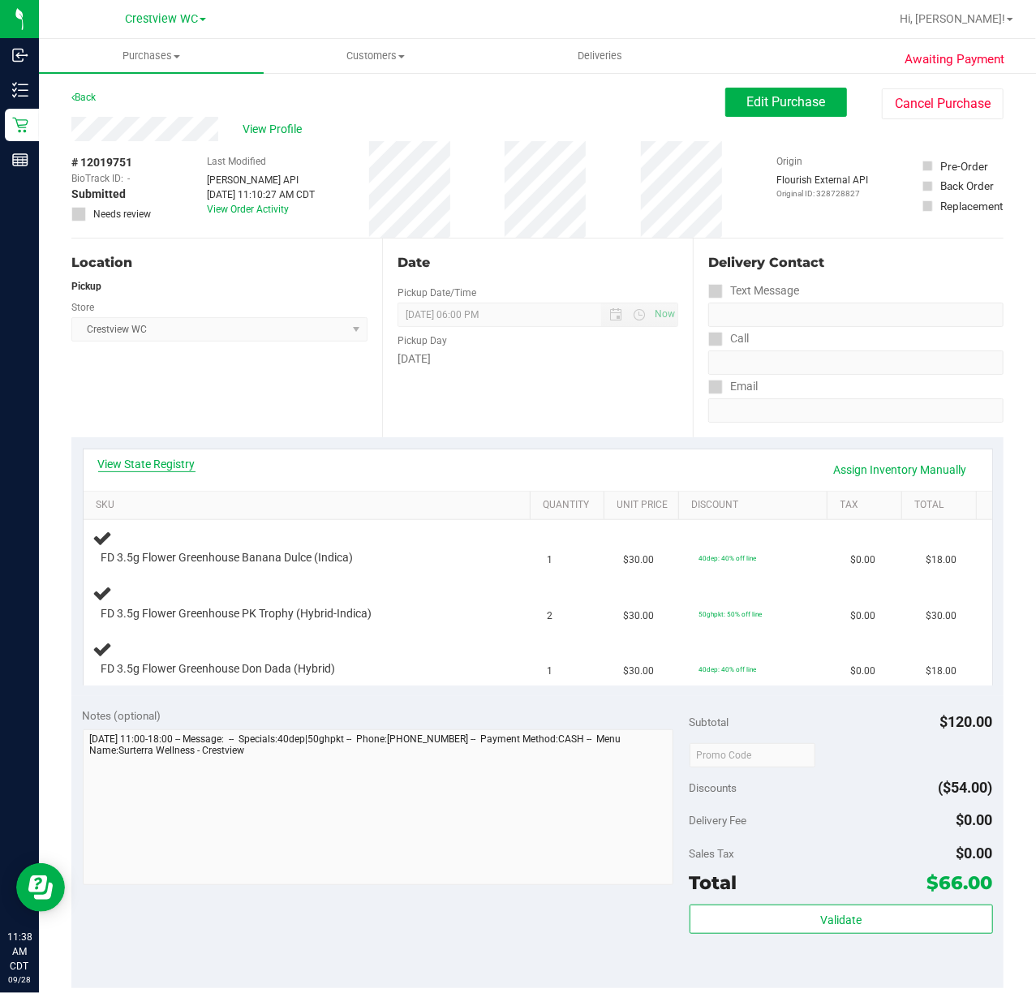
click at [179, 464] on link "View State Registry" at bounding box center [146, 464] width 97 height 16
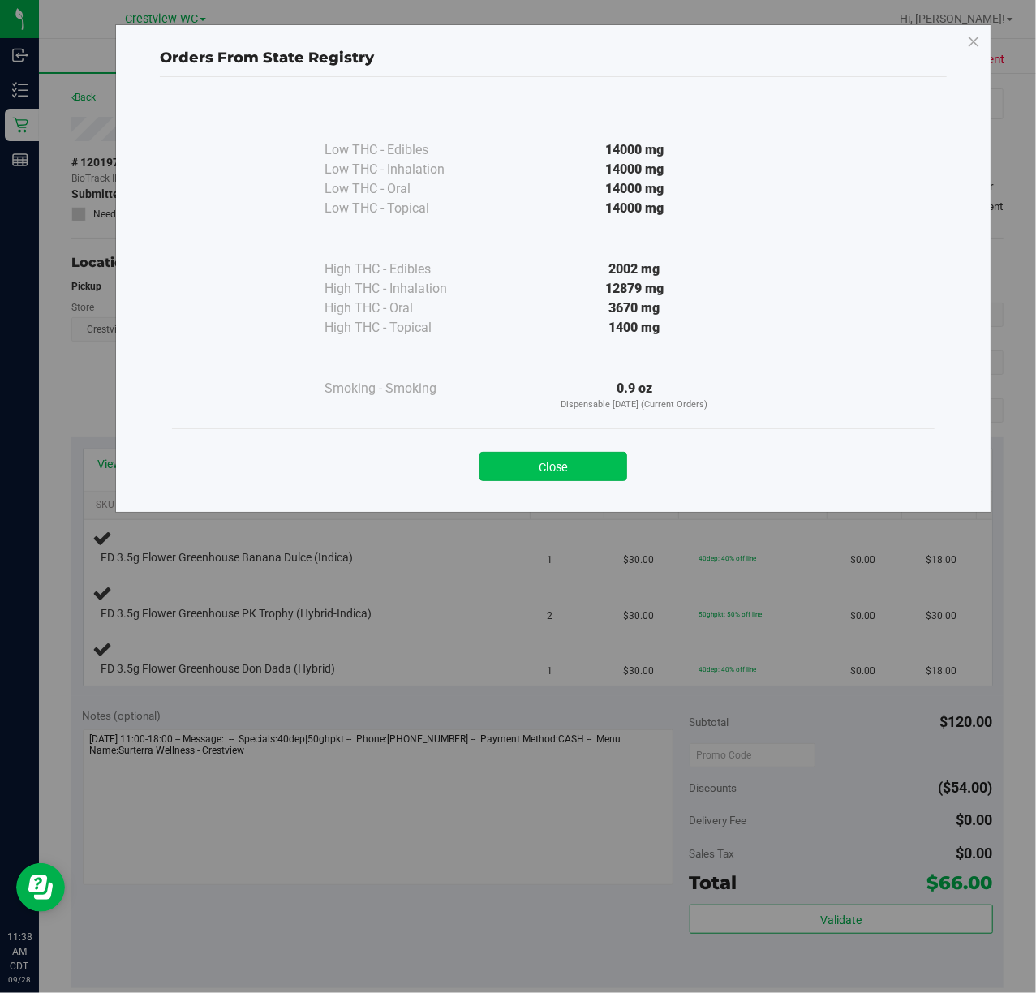
click at [569, 474] on button "Close" at bounding box center [554, 466] width 148 height 29
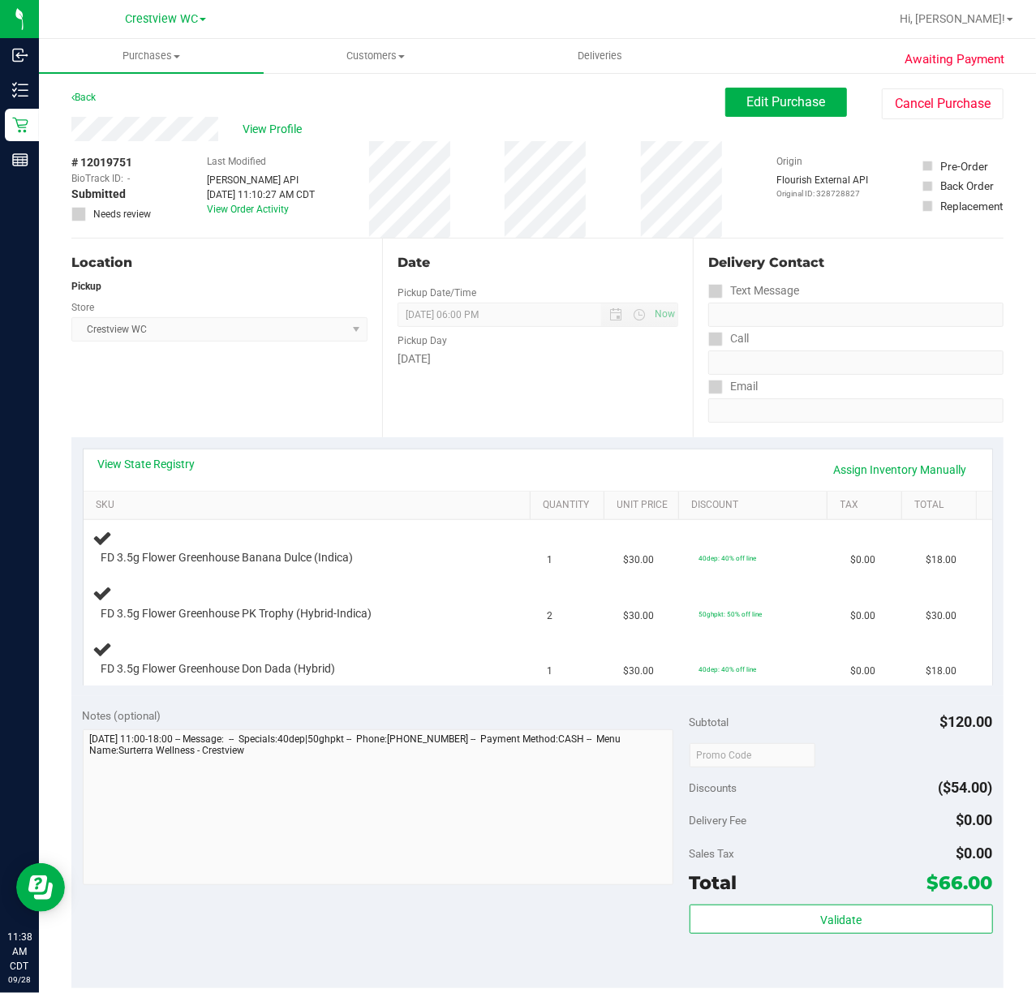
click at [545, 461] on div "View State Registry Assign Inventory Manually" at bounding box center [538, 470] width 880 height 28
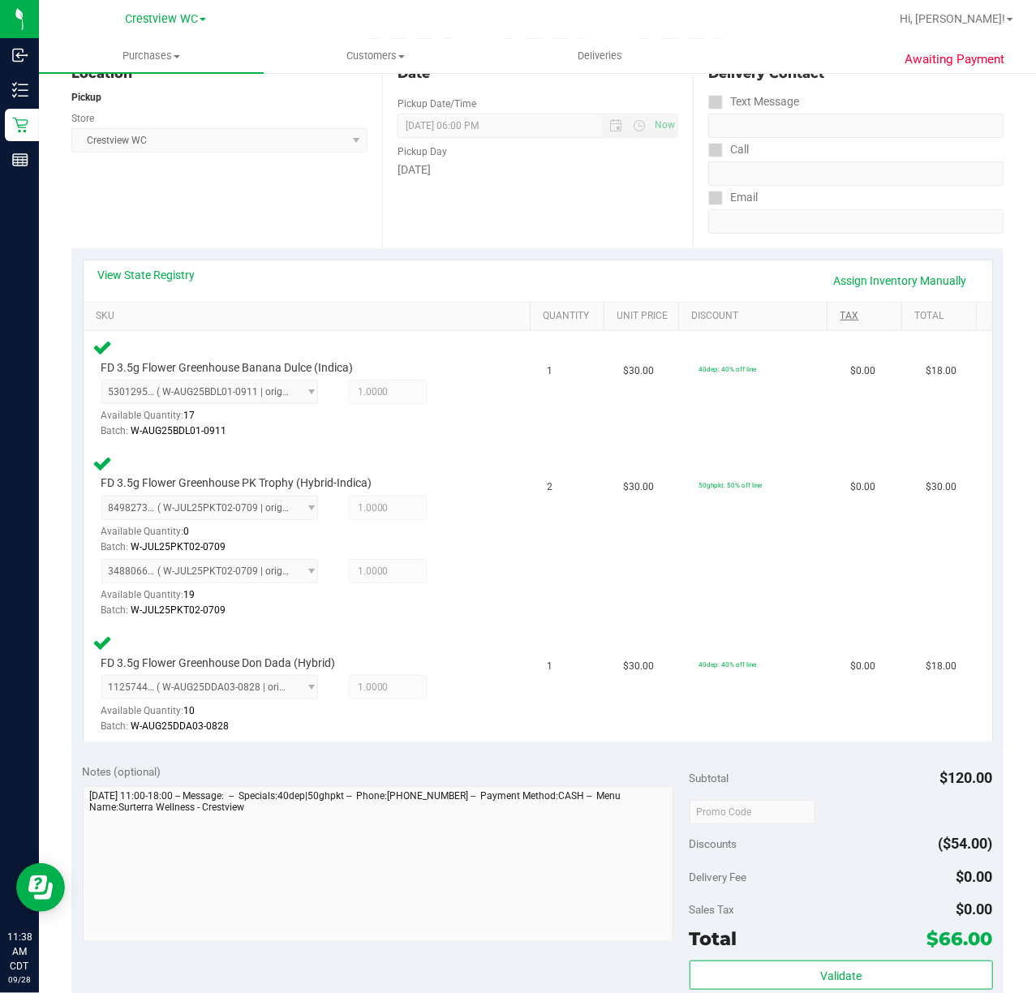
scroll to position [541, 0]
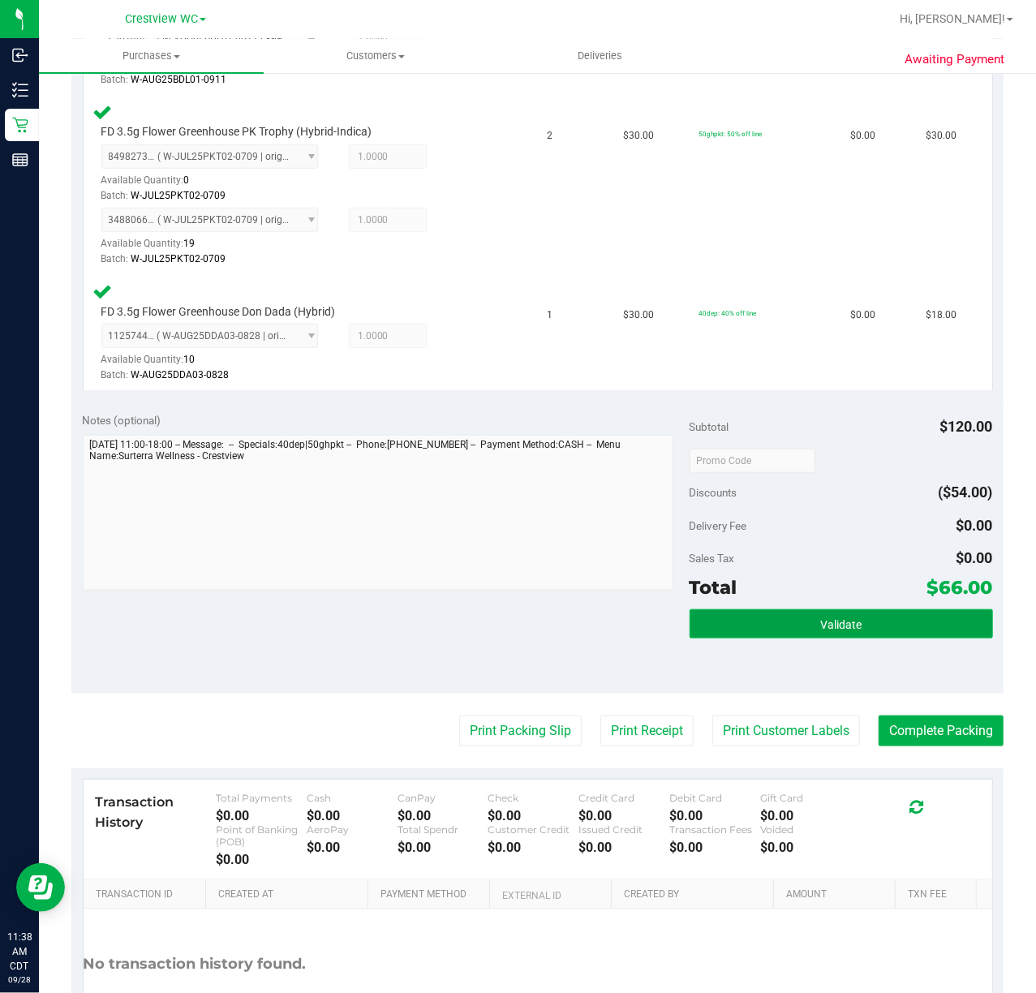
click at [799, 633] on button "Validate" at bounding box center [842, 624] width 304 height 29
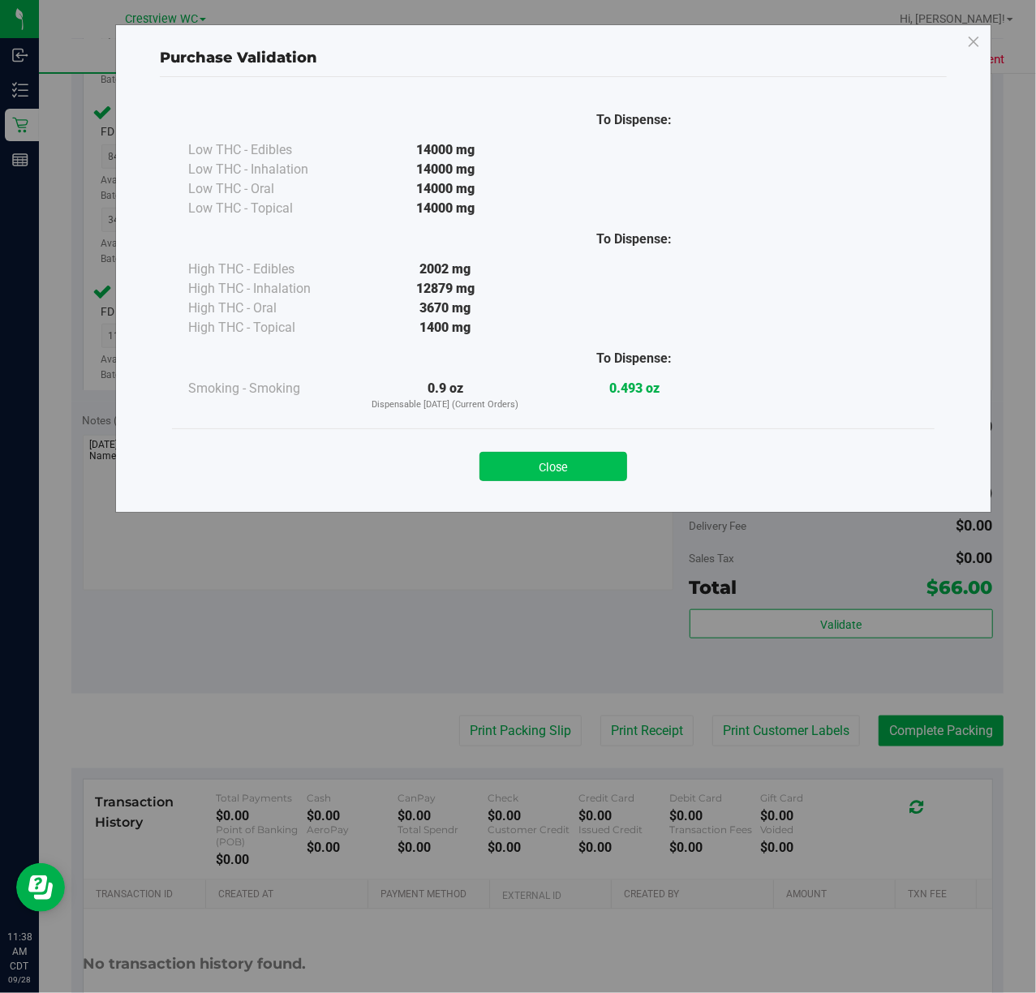
click at [523, 475] on button "Close" at bounding box center [554, 466] width 148 height 29
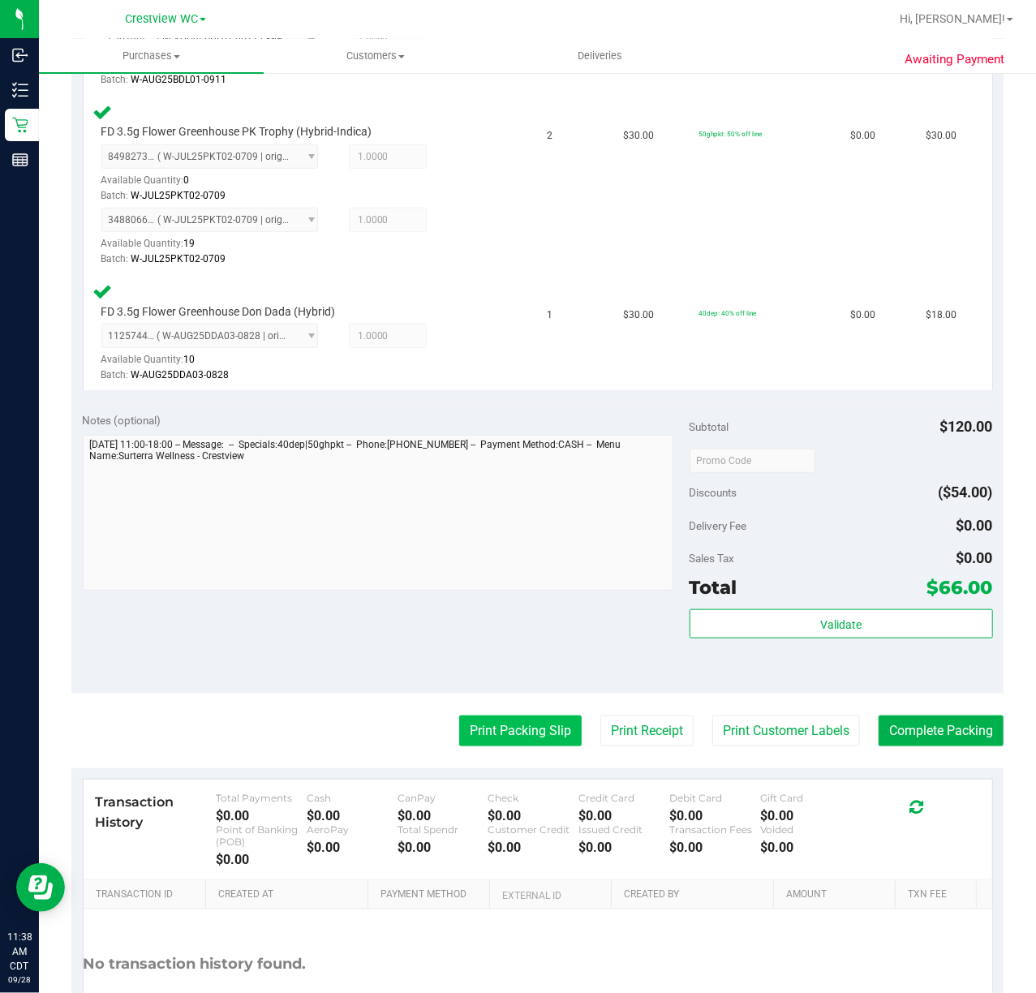
click at [506, 725] on button "Print Packing Slip" at bounding box center [520, 731] width 123 height 31
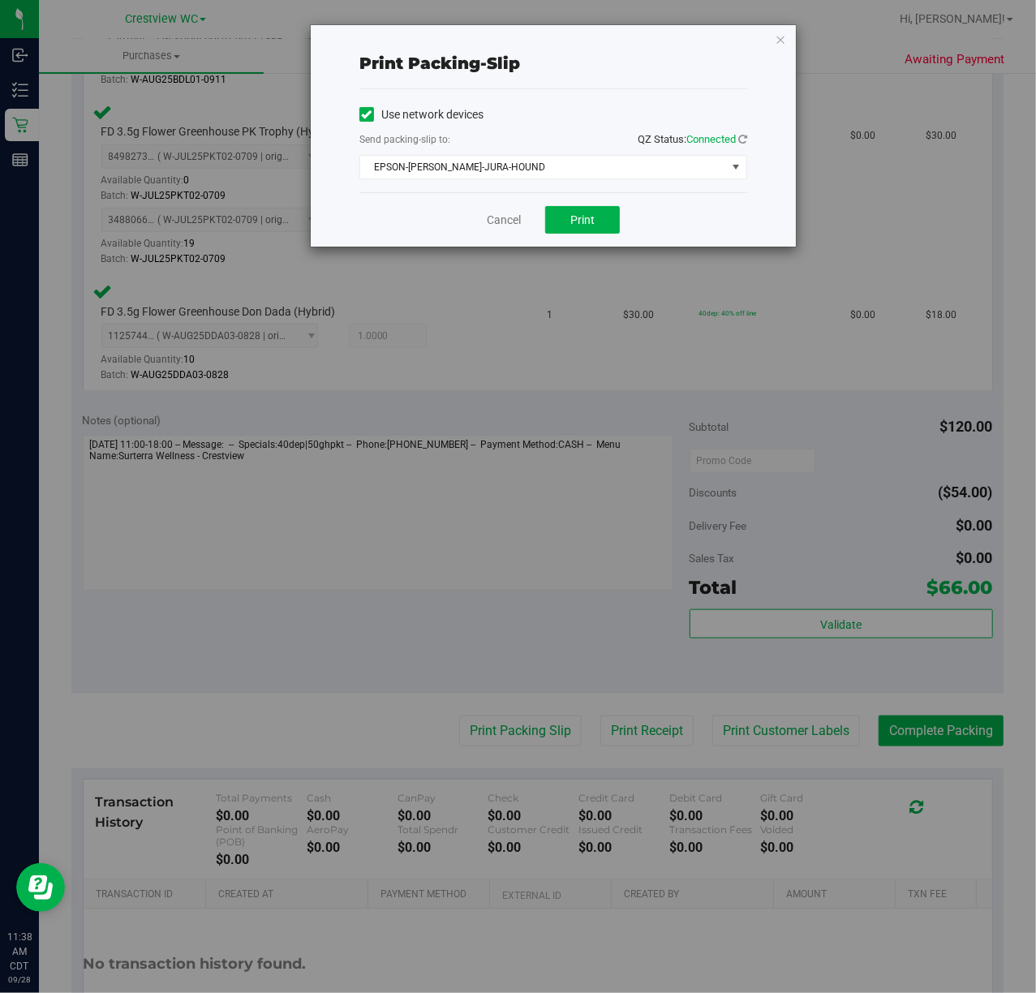
drag, startPoint x: 650, startPoint y: 226, endPoint x: 635, endPoint y: 225, distance: 15.4
click at [648, 225] on div "Cancel Print" at bounding box center [554, 219] width 388 height 54
click at [621, 216] on div "Cancel Print" at bounding box center [554, 219] width 388 height 54
click at [614, 216] on button "Print" at bounding box center [582, 220] width 75 height 28
click at [492, 226] on link "Cancel" at bounding box center [504, 220] width 34 height 17
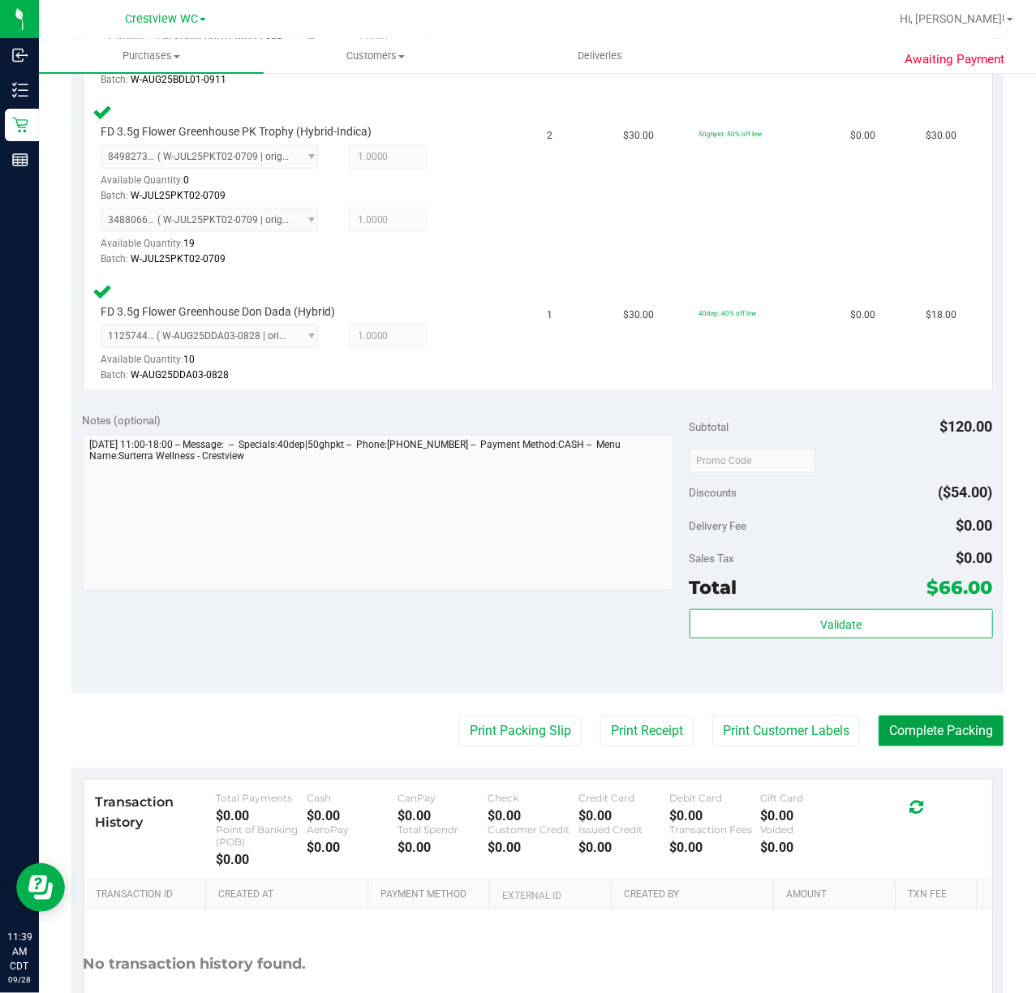
click at [933, 729] on button "Complete Packing" at bounding box center [941, 731] width 125 height 31
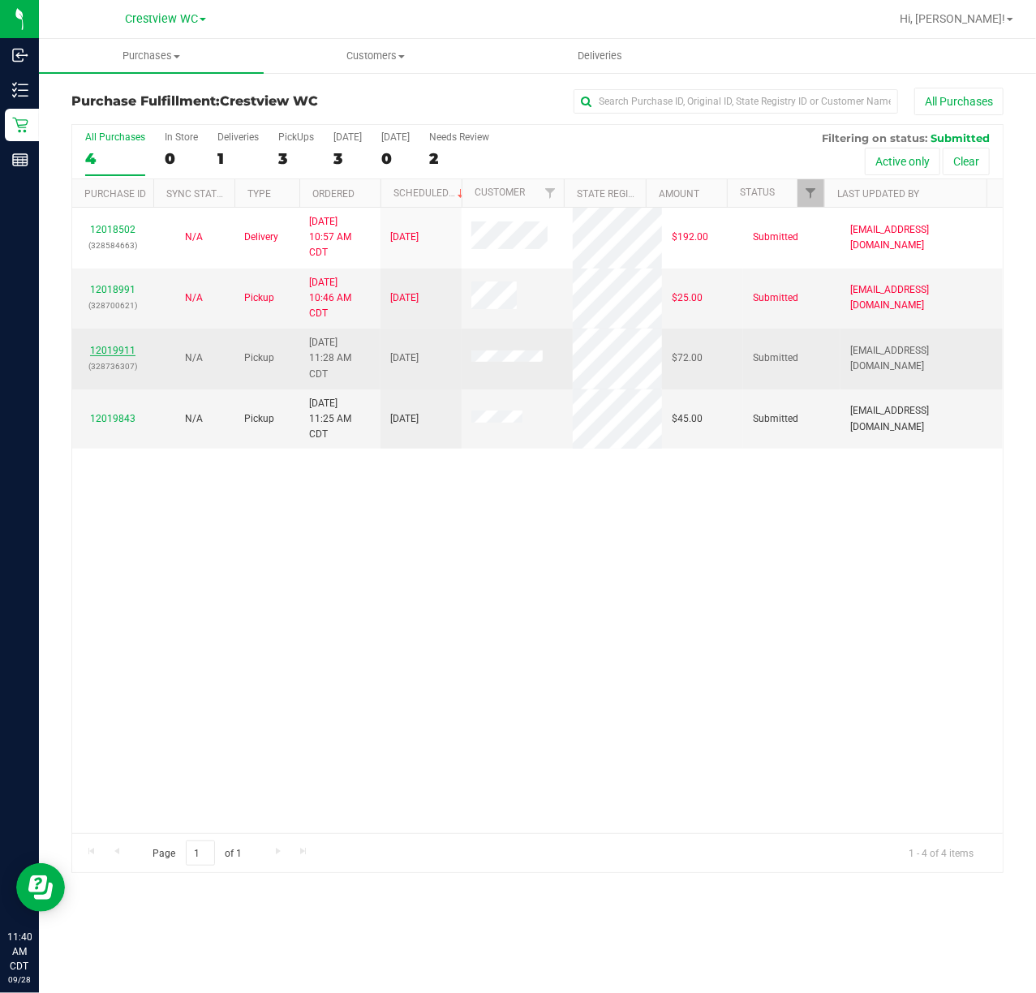
click at [128, 355] on link "12019911" at bounding box center [112, 350] width 45 height 11
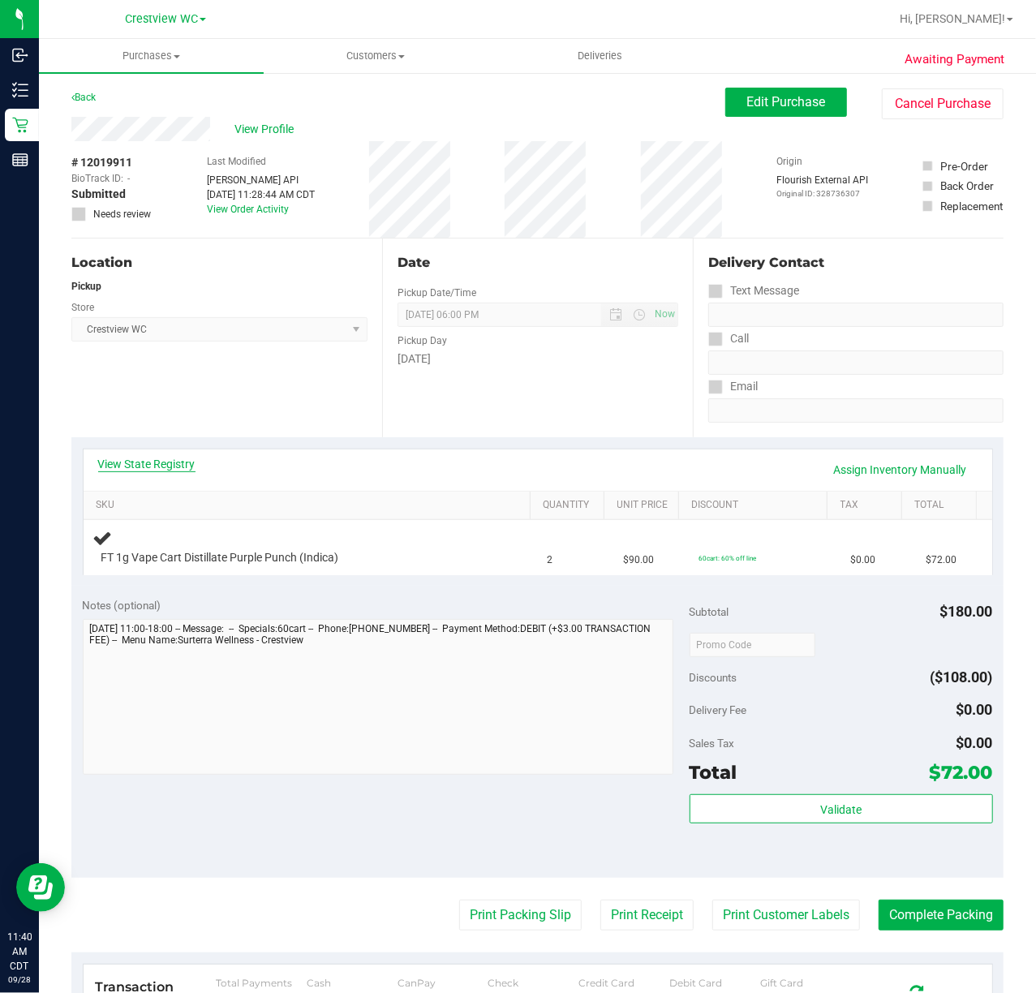
click at [186, 465] on link "View State Registry" at bounding box center [146, 464] width 97 height 16
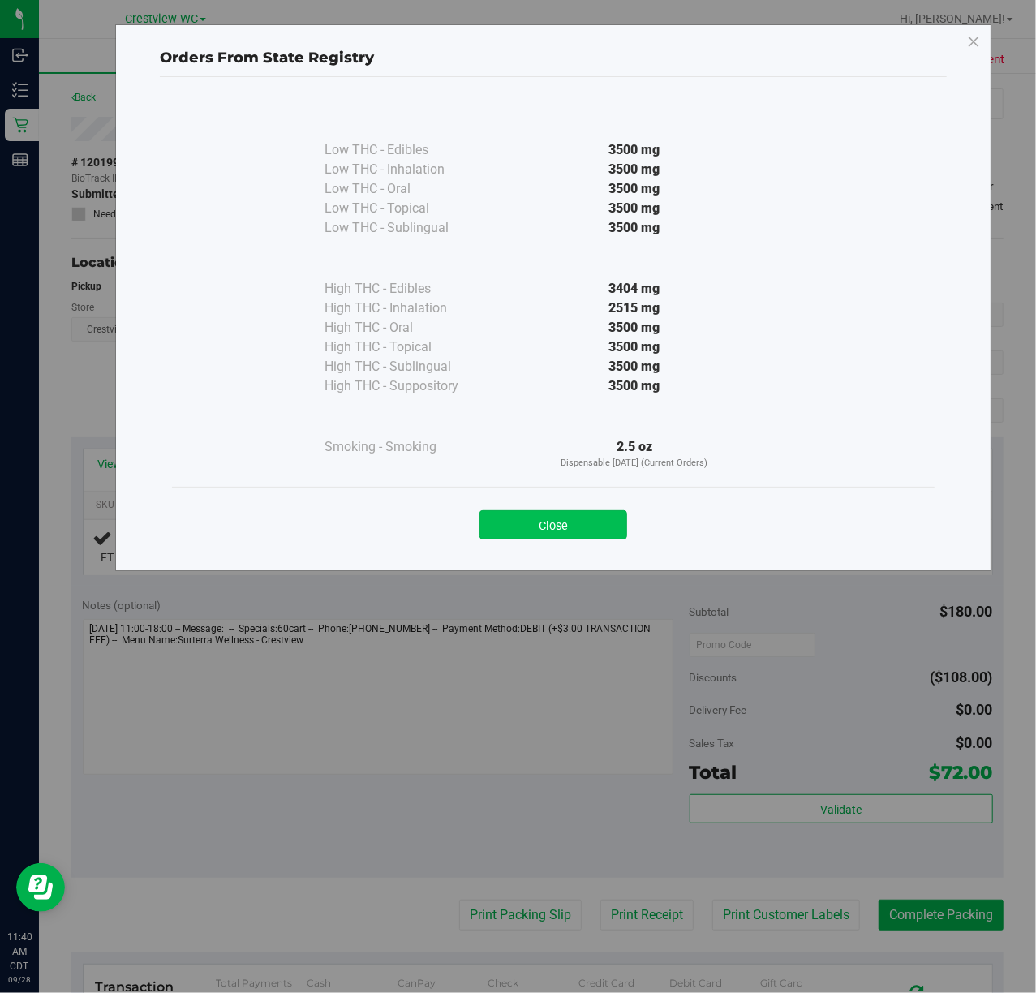
click at [518, 520] on button "Close" at bounding box center [554, 525] width 148 height 29
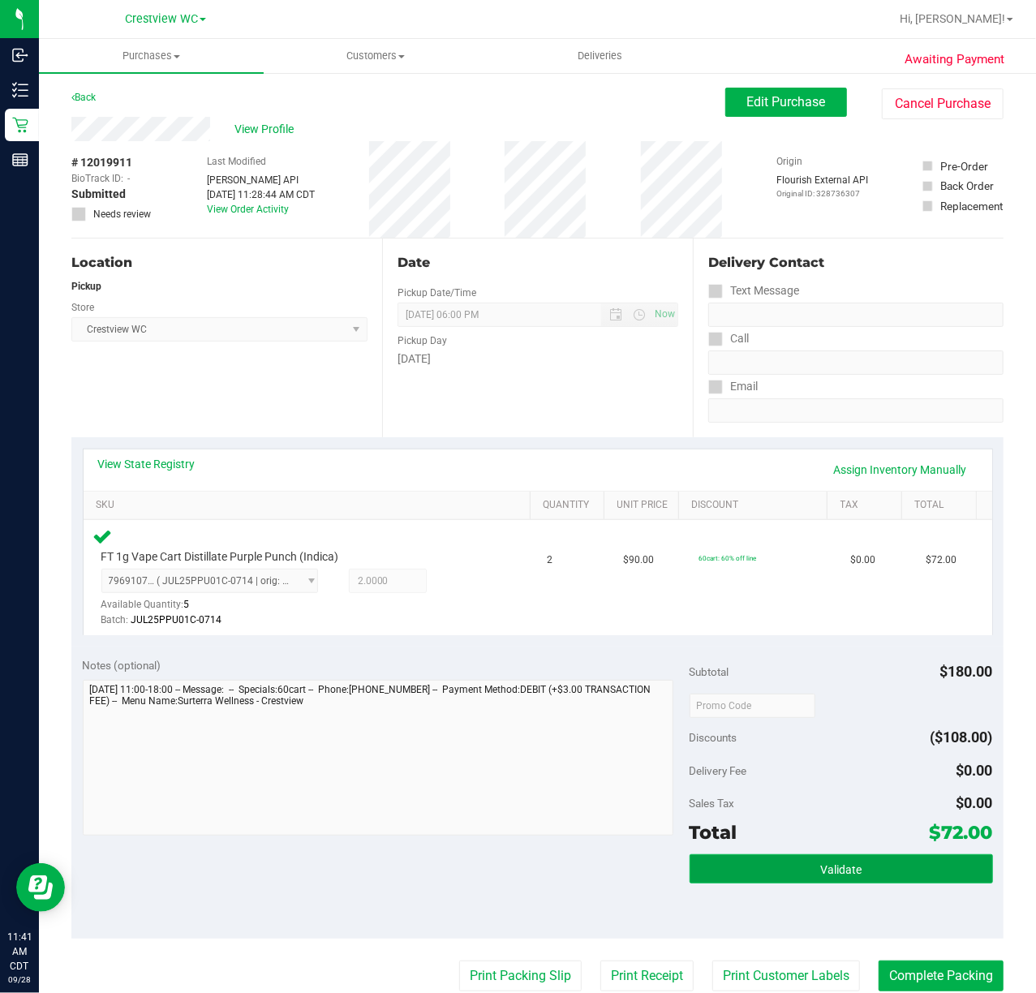
click at [760, 870] on button "Validate" at bounding box center [842, 869] width 304 height 29
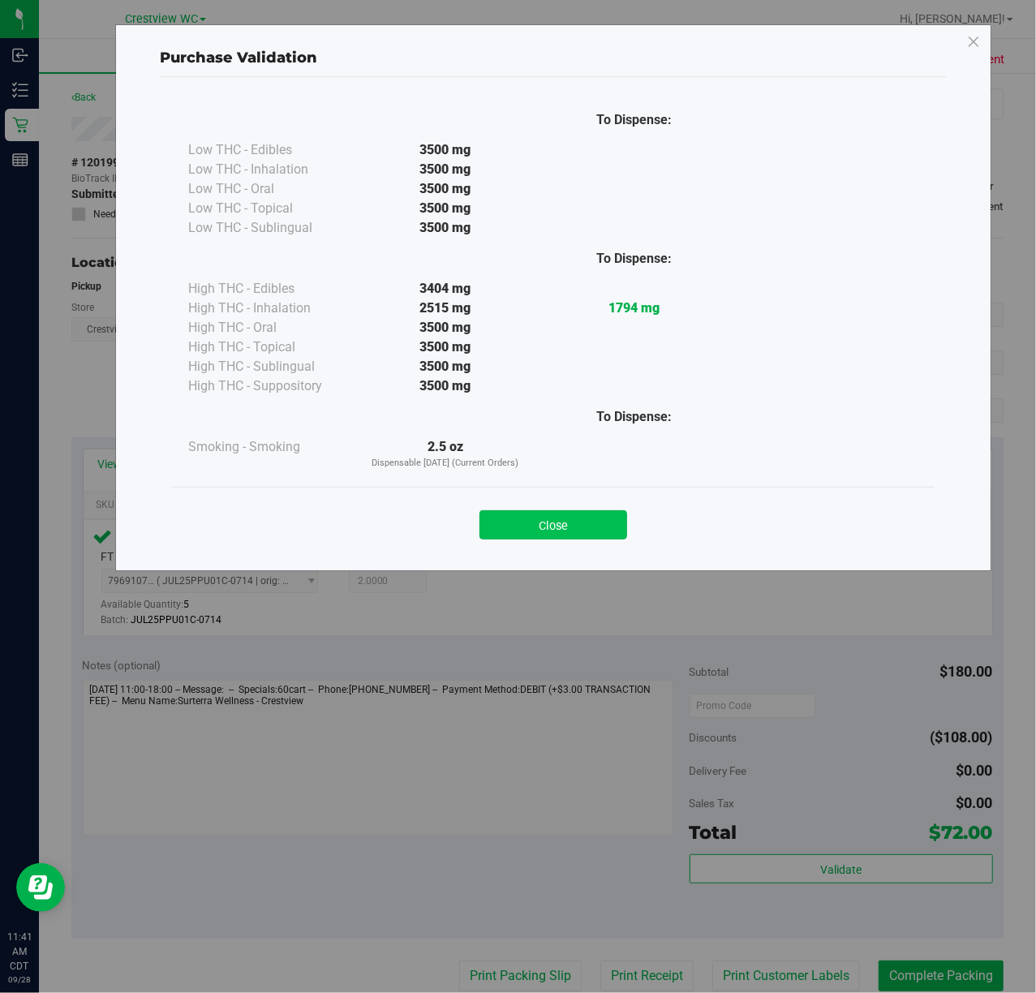
click at [546, 532] on button "Close" at bounding box center [554, 525] width 148 height 29
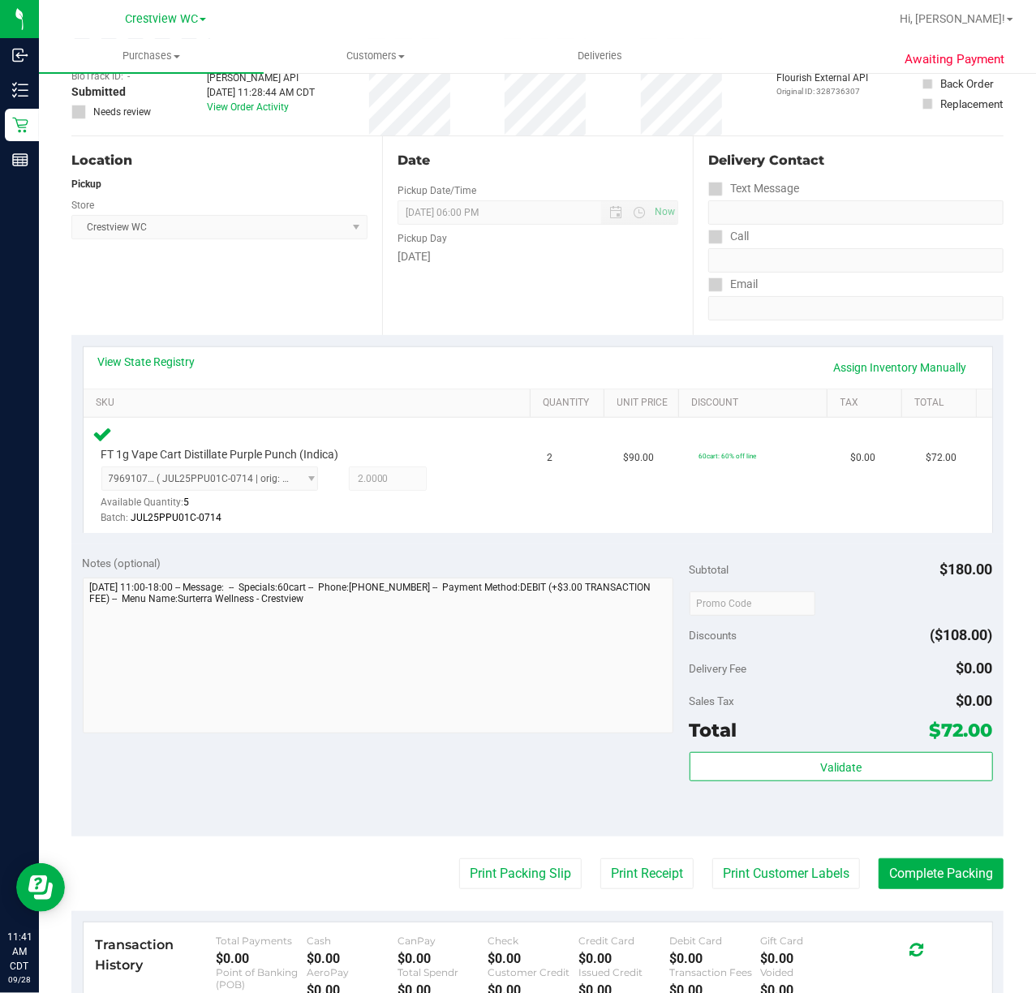
scroll to position [216, 0]
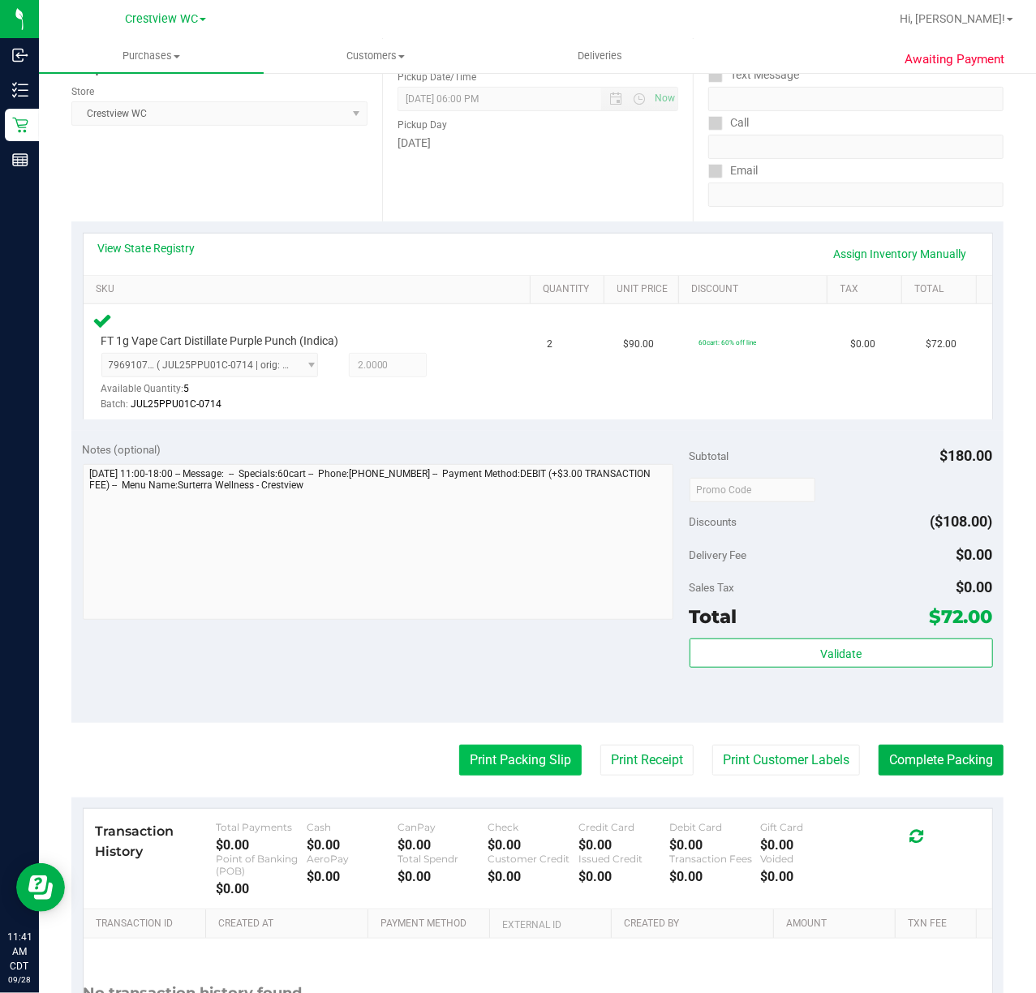
click at [507, 760] on button "Print Packing Slip" at bounding box center [520, 760] width 123 height 31
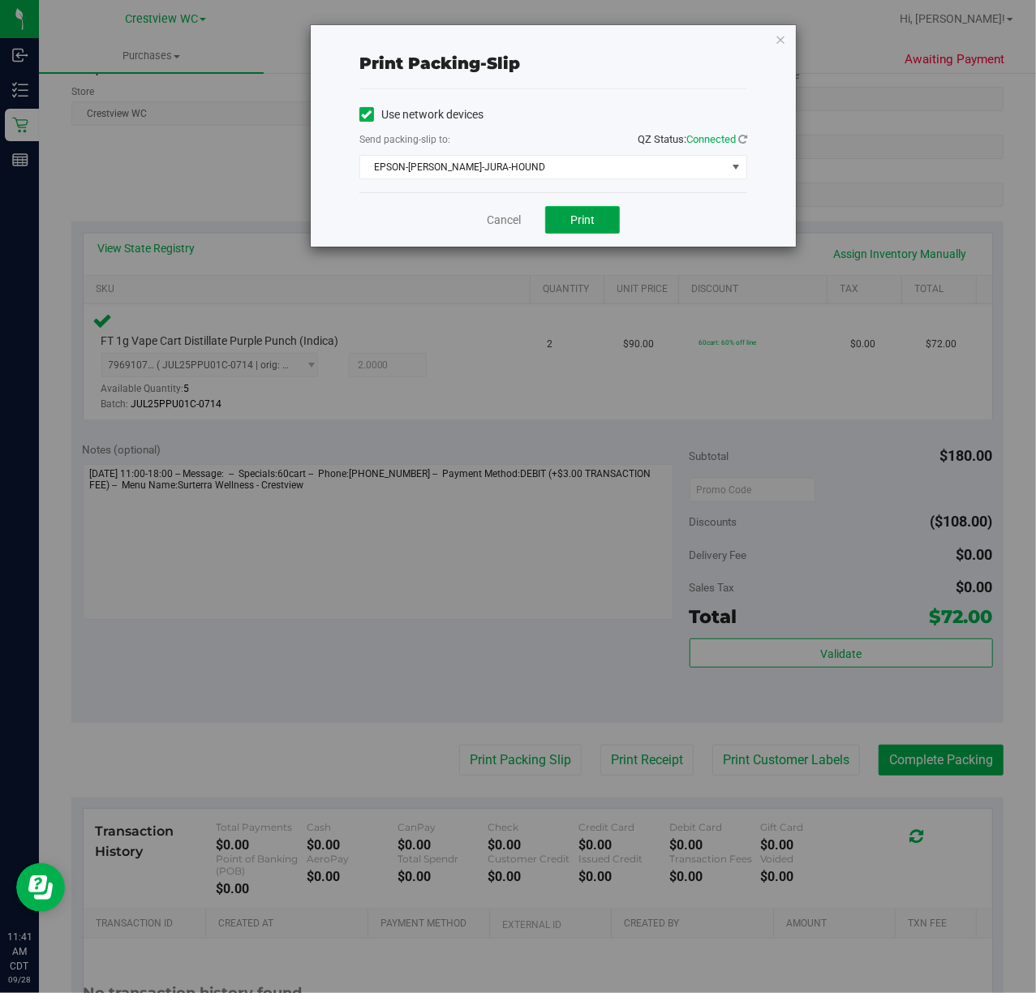
click at [549, 231] on button "Print" at bounding box center [582, 220] width 75 height 28
click at [502, 229] on link "Cancel" at bounding box center [504, 220] width 34 height 17
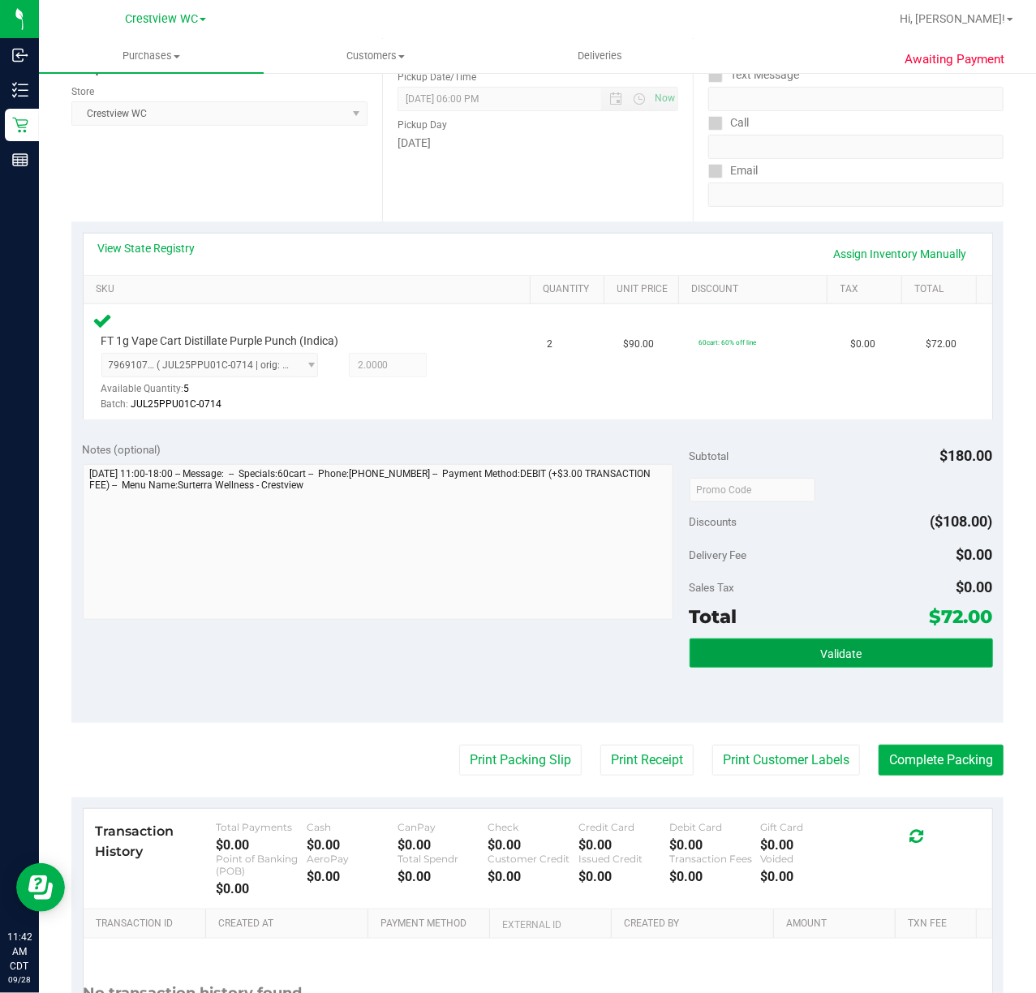
click at [907, 660] on button "Validate" at bounding box center [842, 653] width 304 height 29
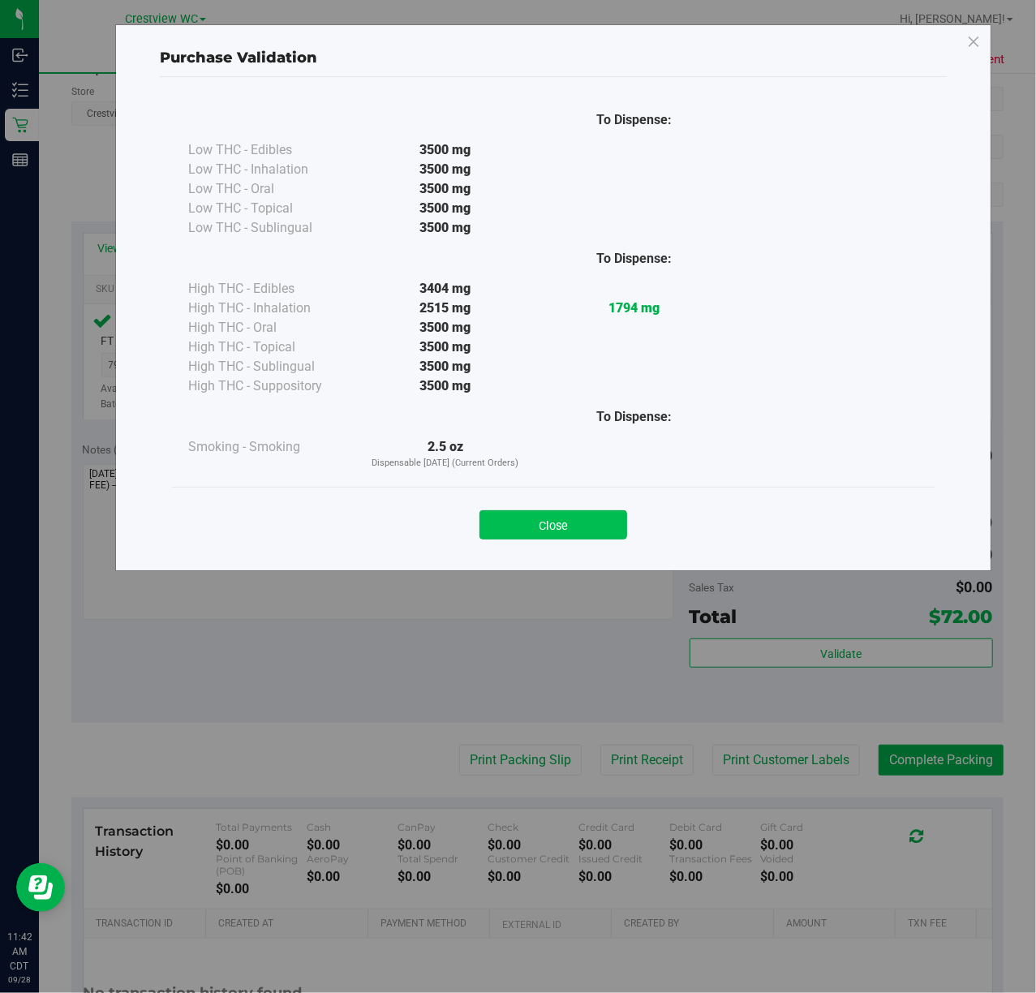
click at [601, 513] on button "Close" at bounding box center [554, 525] width 148 height 29
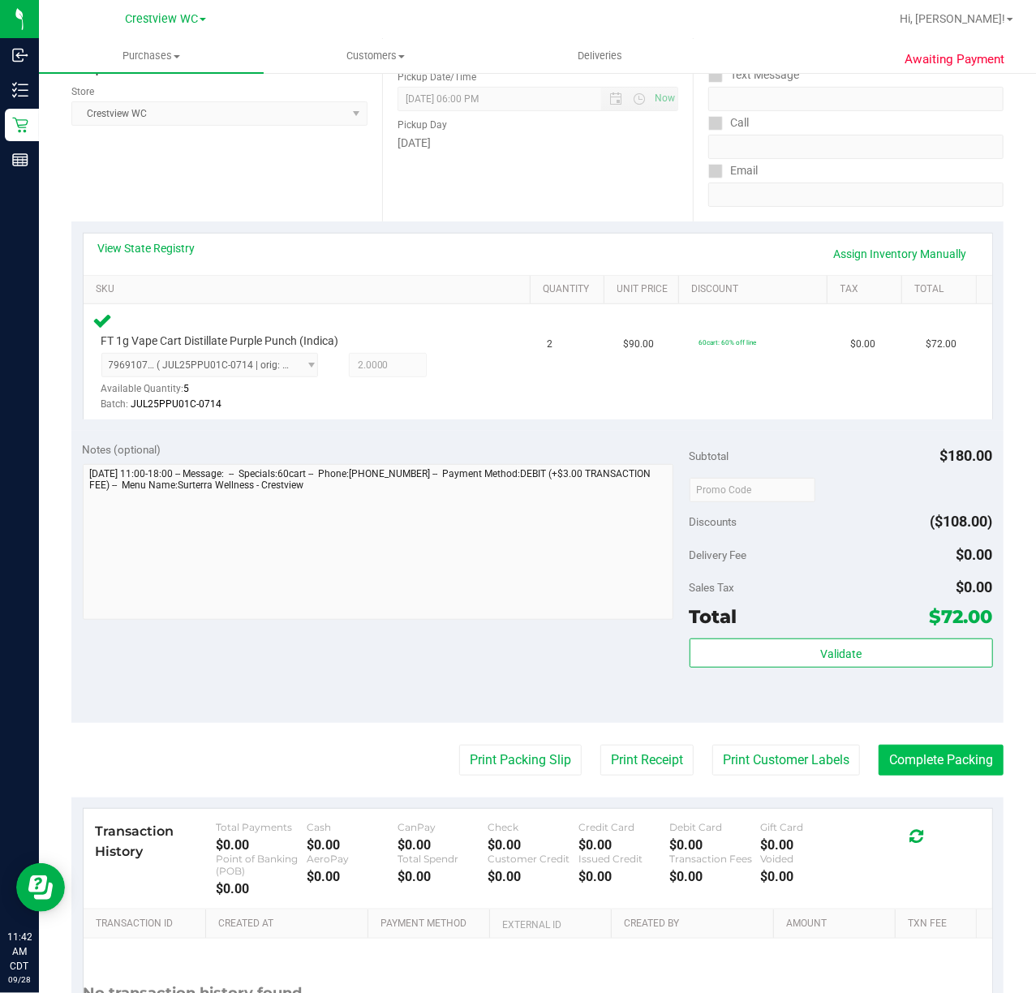
click at [948, 758] on button "Complete Packing" at bounding box center [941, 760] width 125 height 31
